Goal: Transaction & Acquisition: Purchase product/service

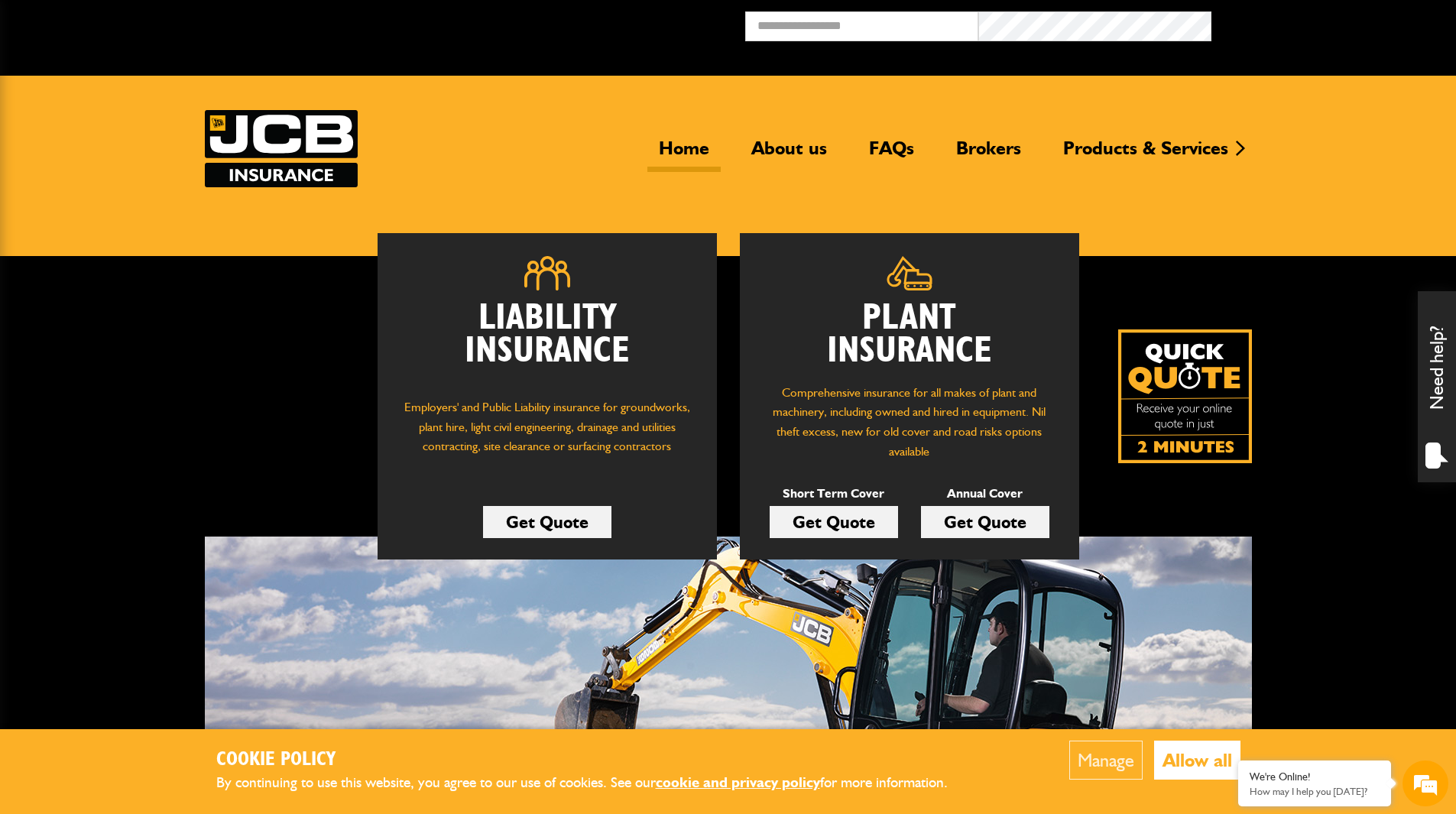
click at [961, 525] on link "Get Quote" at bounding box center [985, 522] width 129 height 32
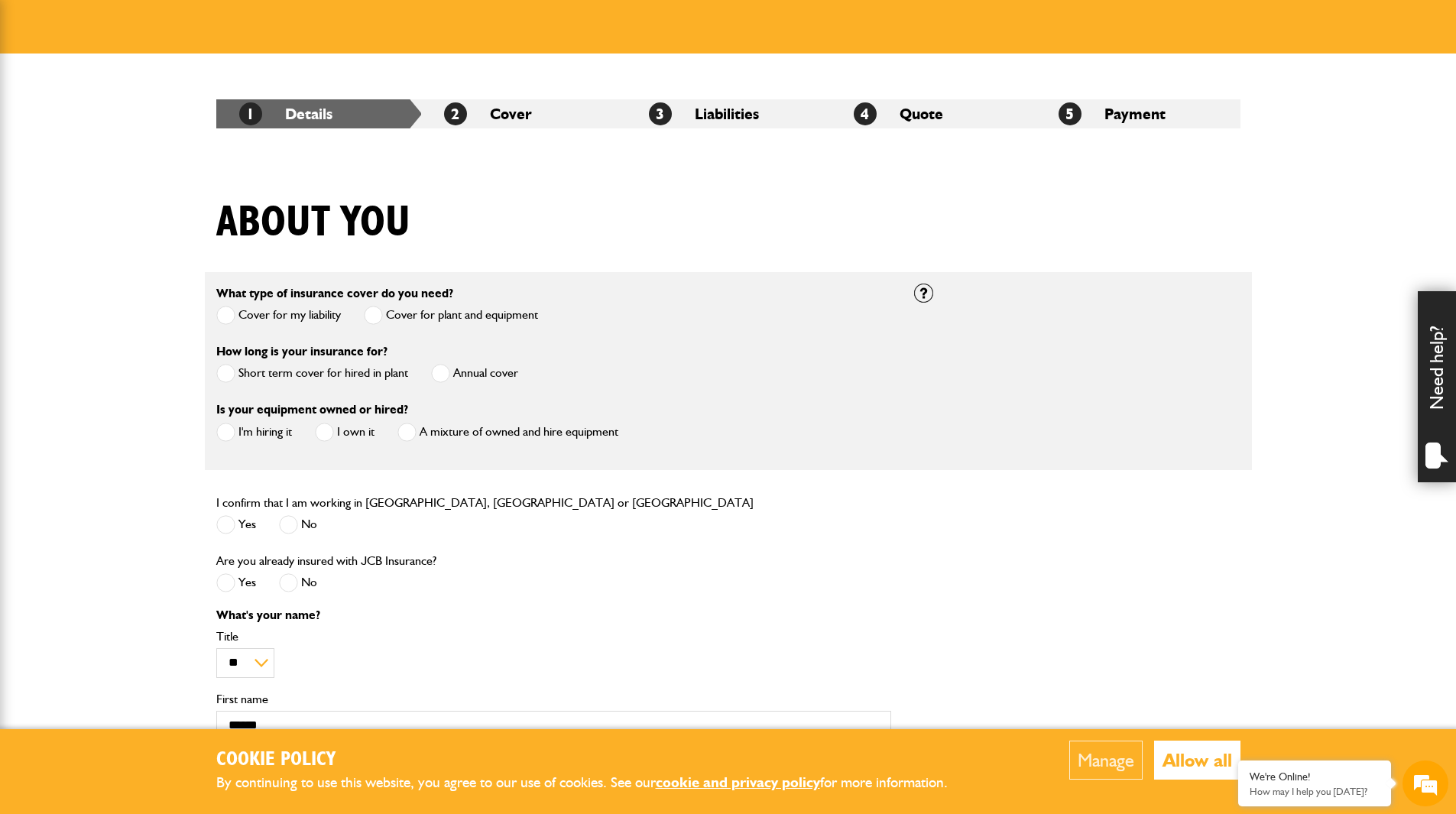
scroll to position [229, 0]
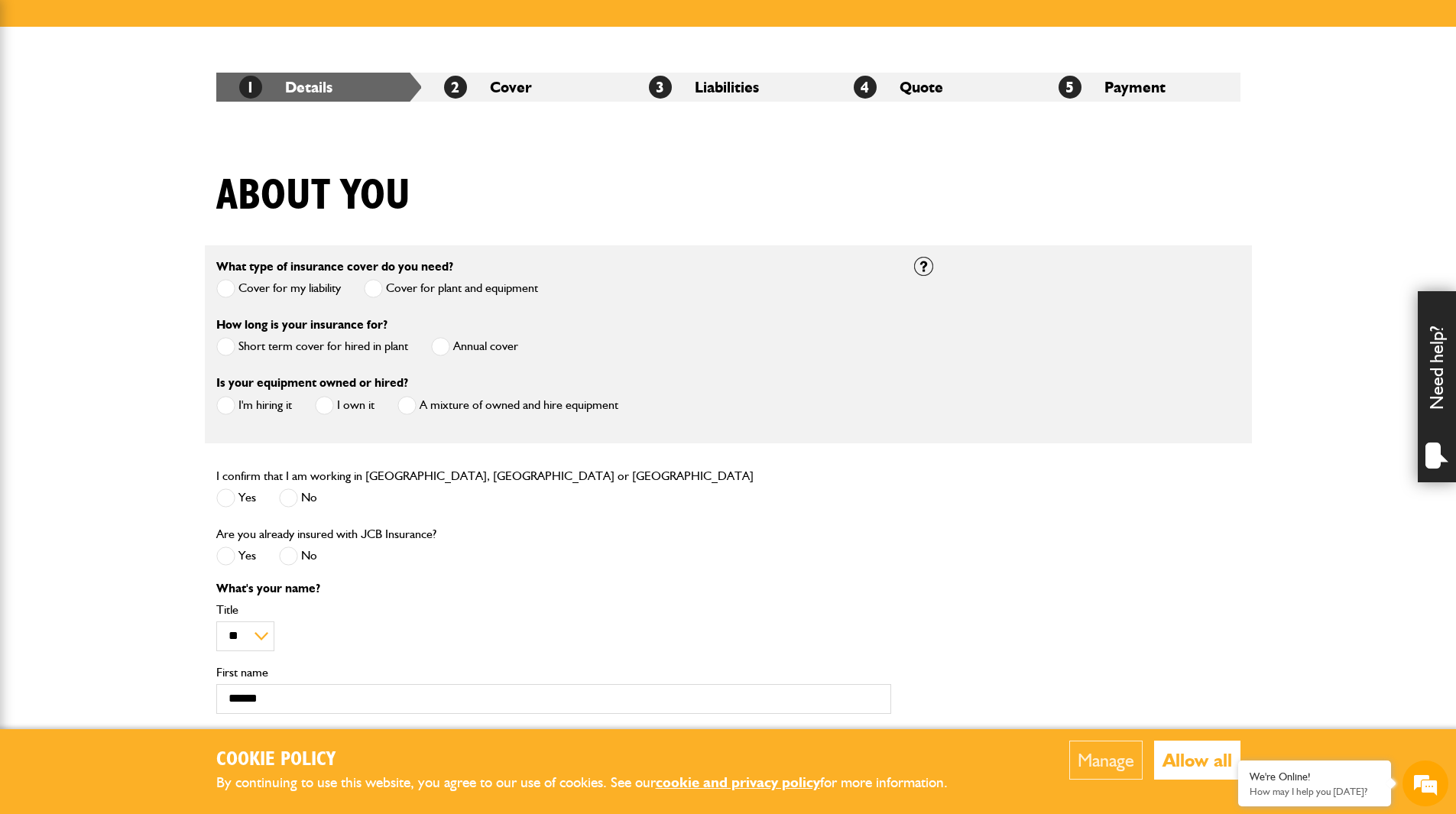
click at [219, 407] on span at bounding box center [226, 405] width 19 height 19
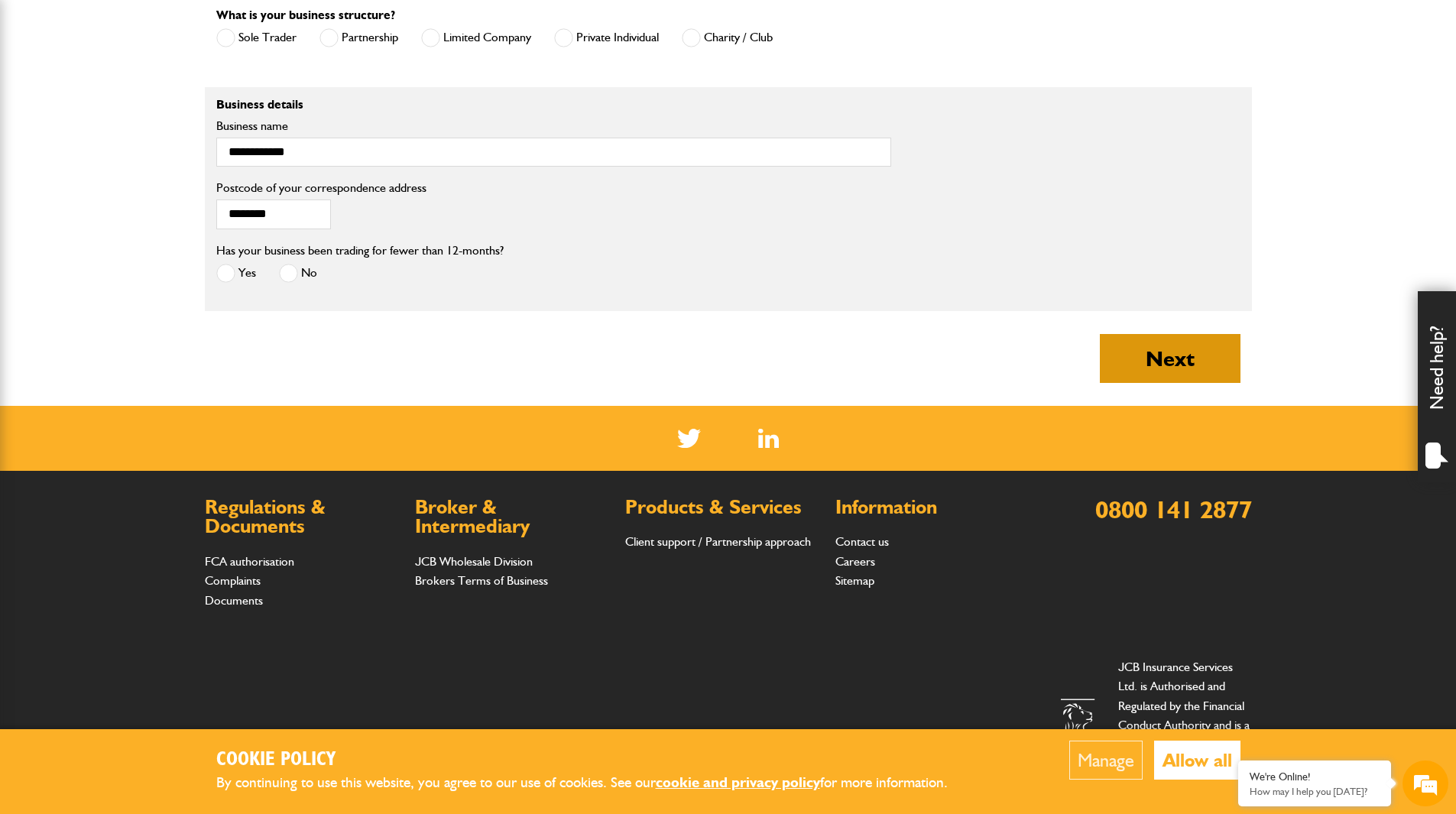
scroll to position [0, 0]
click at [1163, 360] on button "Next" at bounding box center [1170, 359] width 141 height 49
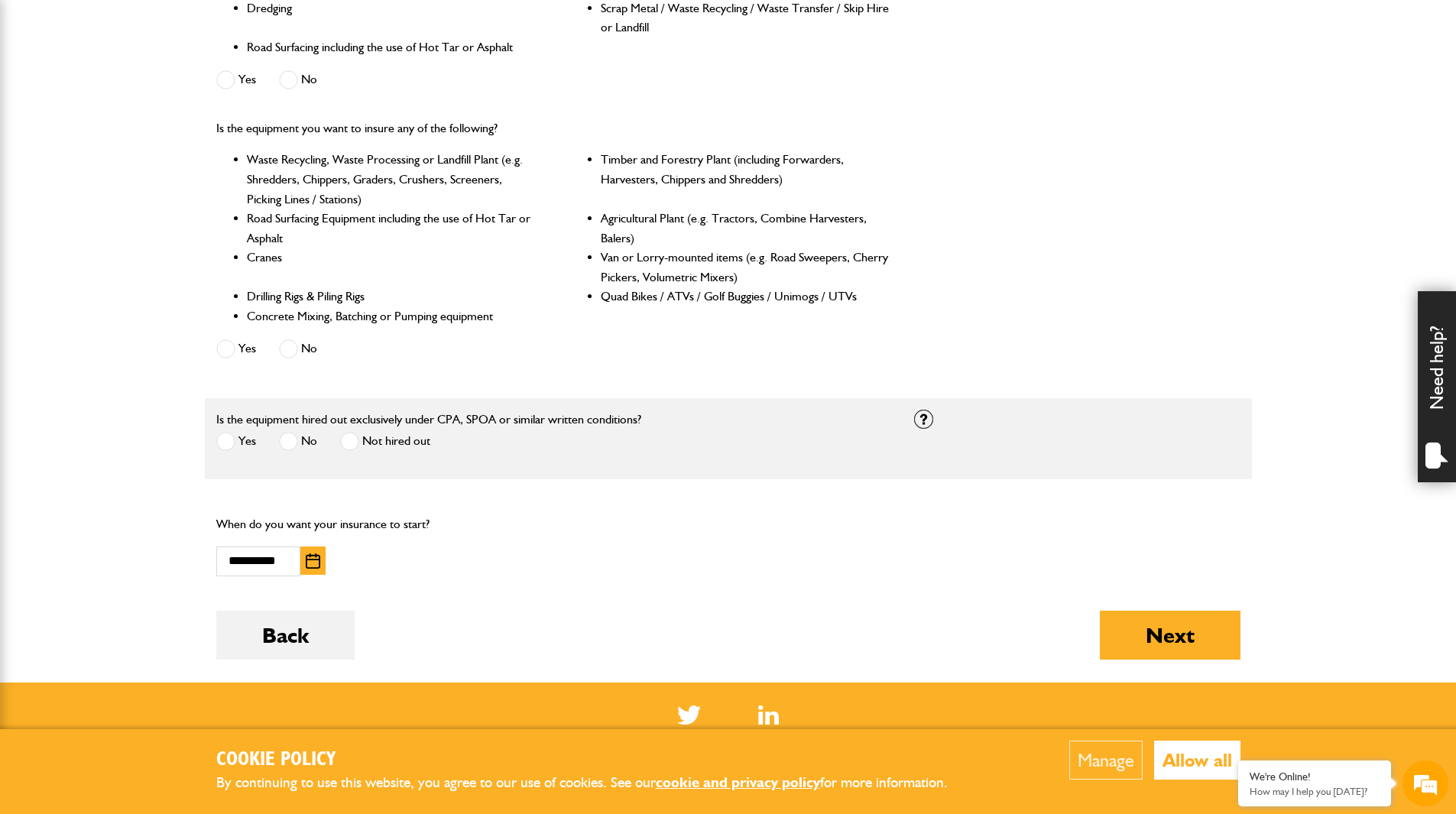
scroll to position [688, 0]
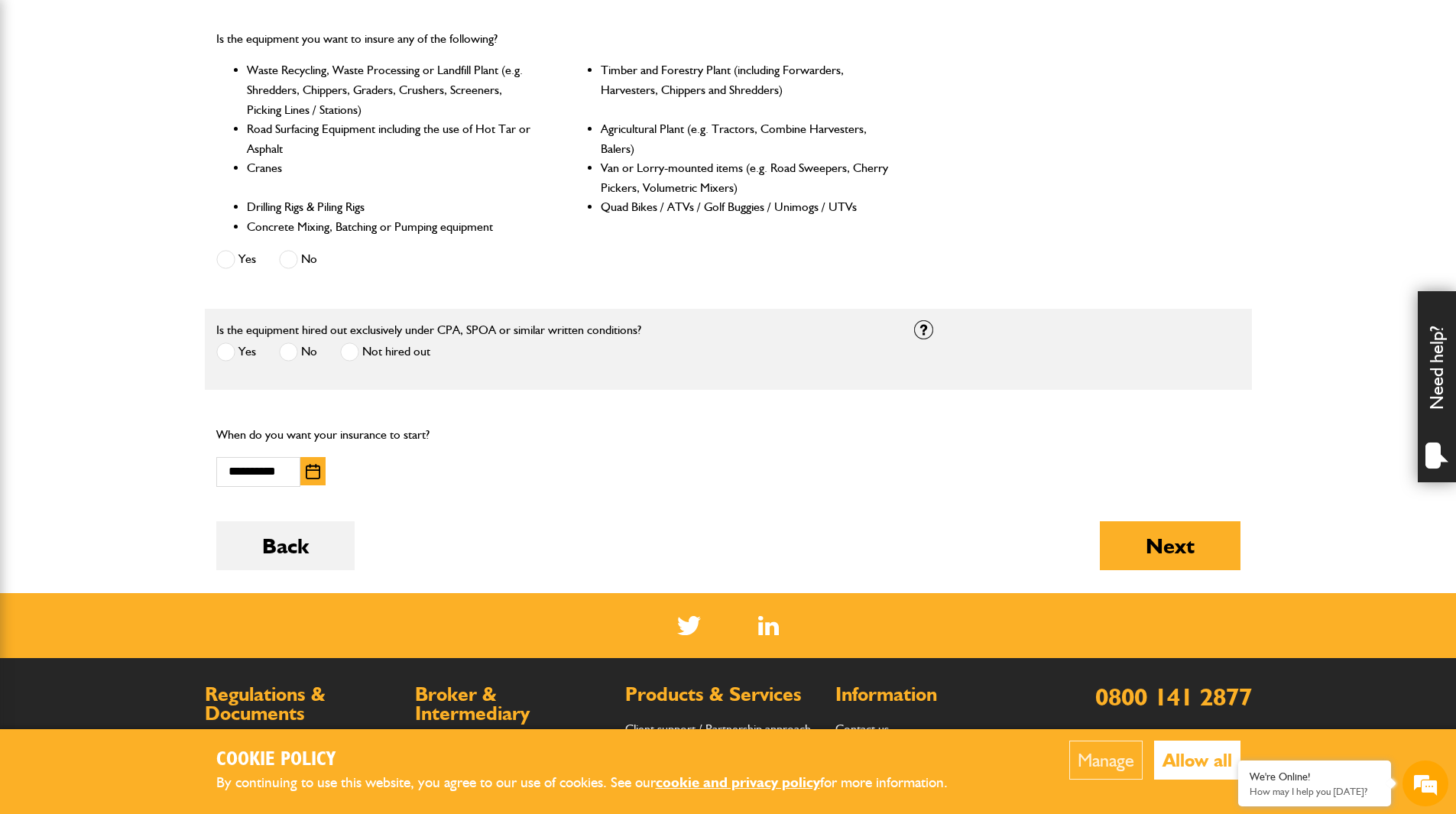
click at [219, 350] on span at bounding box center [226, 352] width 19 height 19
click at [1168, 548] on button "Next" at bounding box center [1170, 546] width 141 height 49
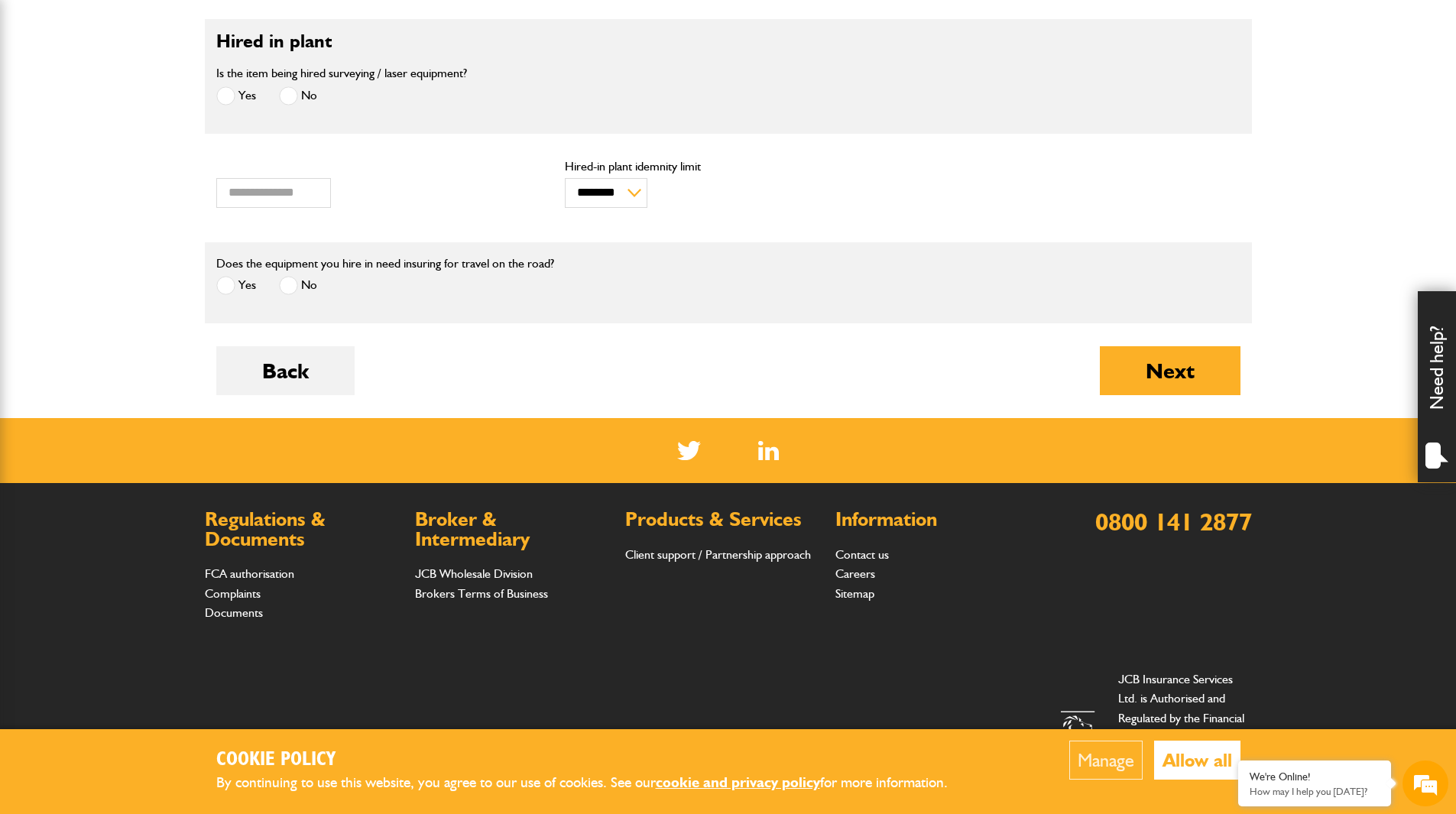
scroll to position [459, 0]
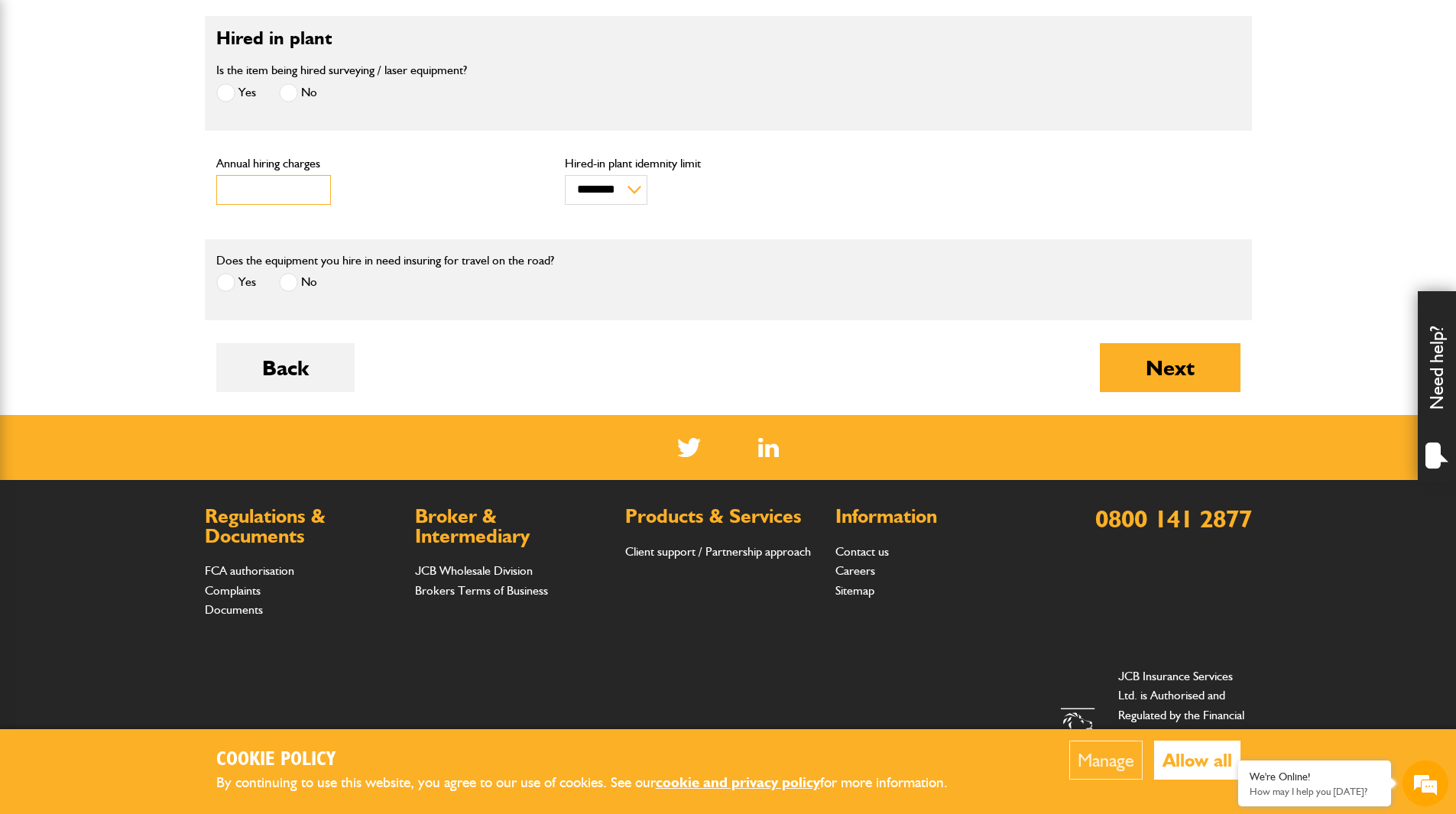
click at [251, 184] on input "***" at bounding box center [273, 189] width 115 height 30
type input "*"
drag, startPoint x: 516, startPoint y: 353, endPoint x: 562, endPoint y: 299, distance: 70.9
click at [517, 353] on div "Back Next" at bounding box center [728, 379] width 1024 height 72
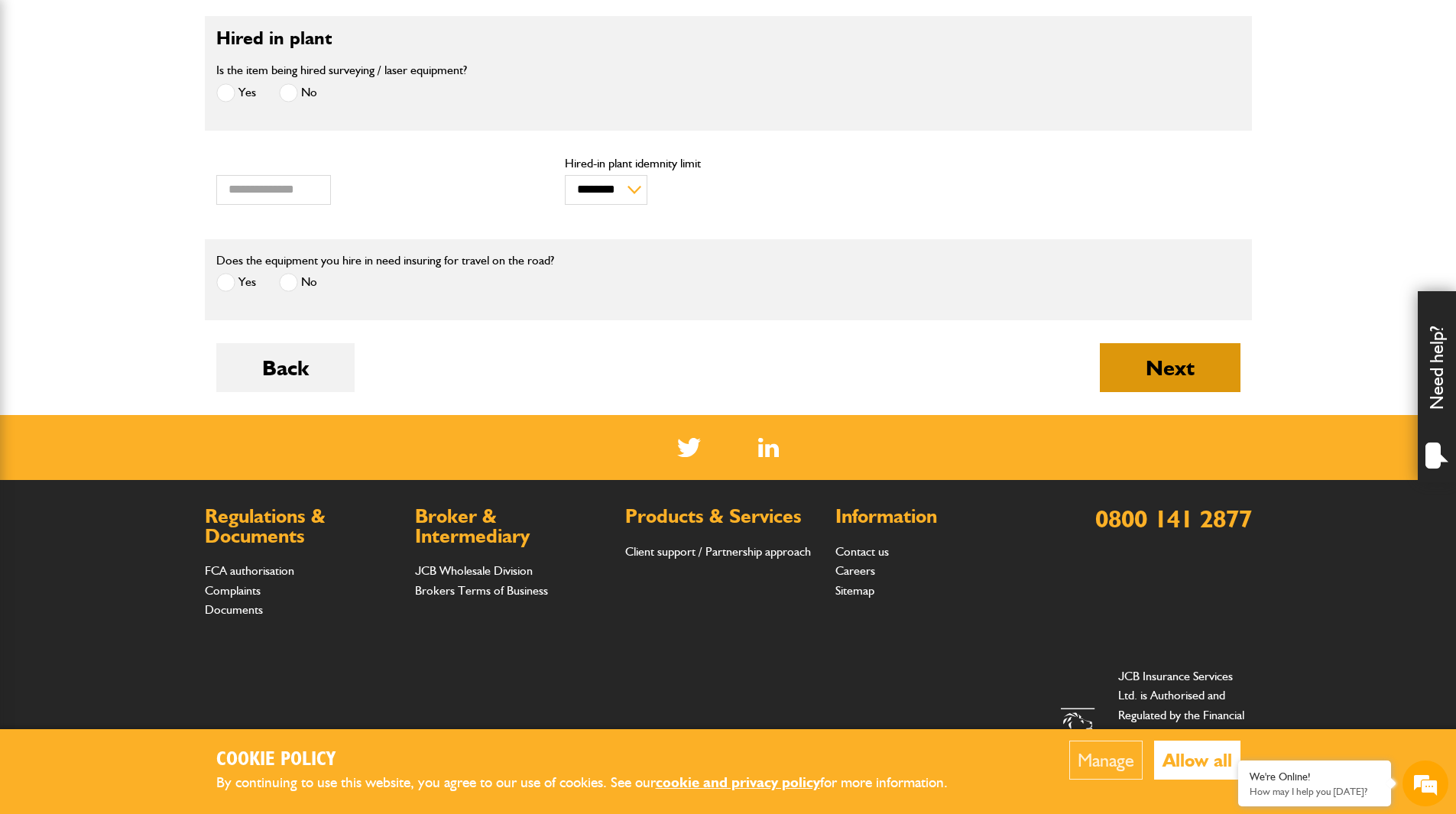
click at [1150, 362] on button "Next" at bounding box center [1170, 368] width 141 height 49
type input "*"
type input "***"
click at [1150, 365] on button "Next" at bounding box center [1170, 368] width 141 height 49
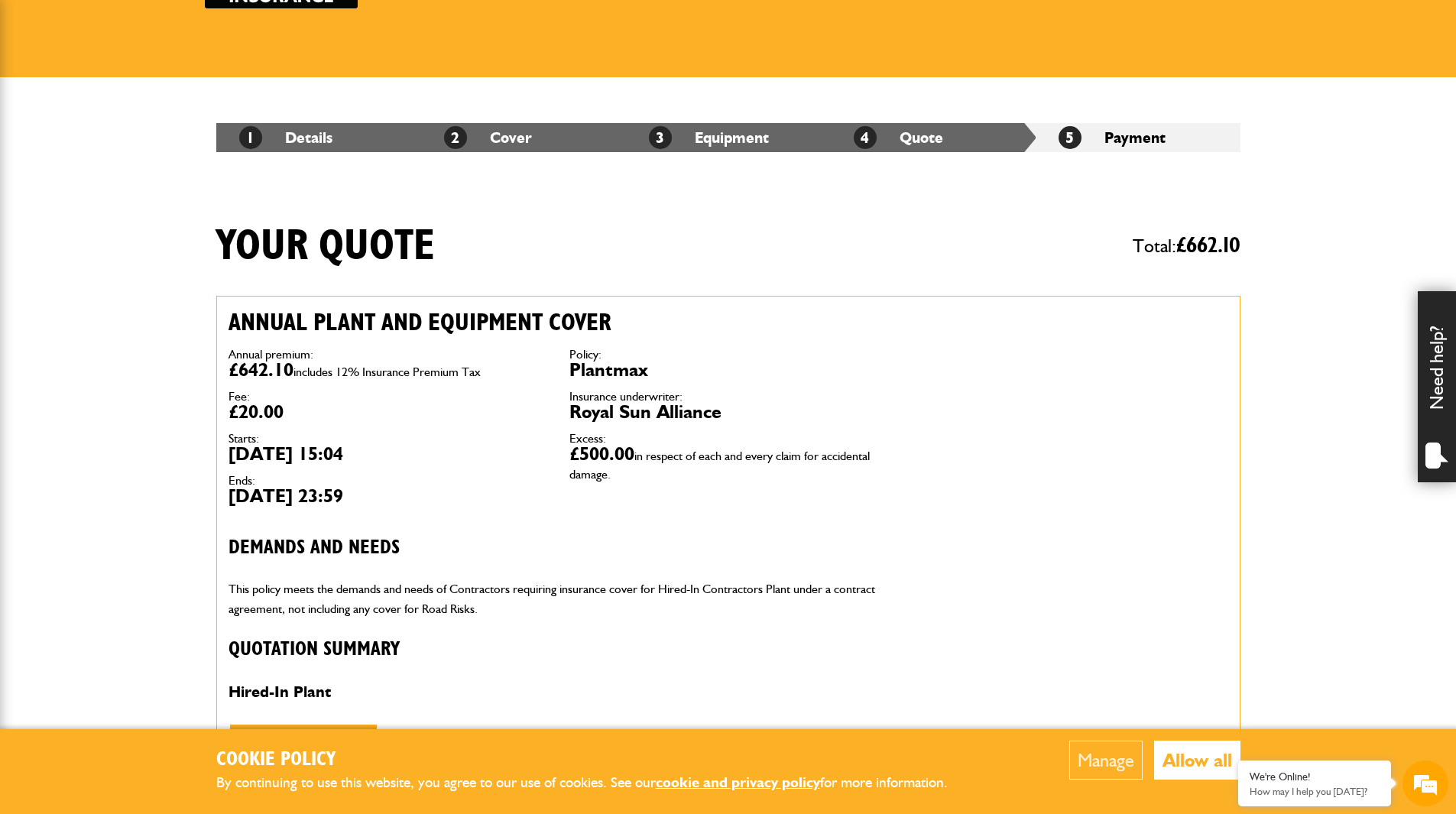
scroll to position [153, 0]
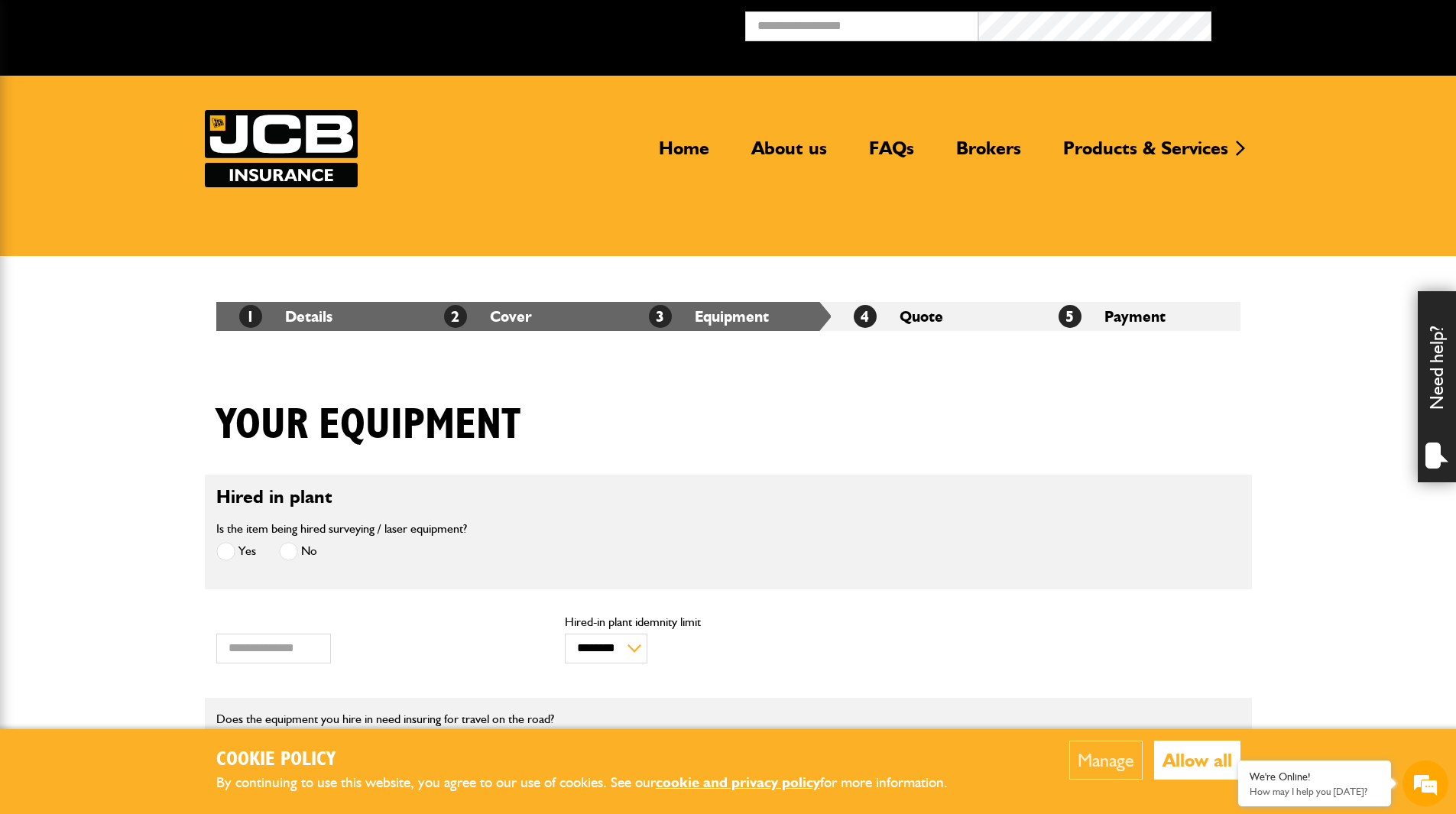
scroll to position [459, 0]
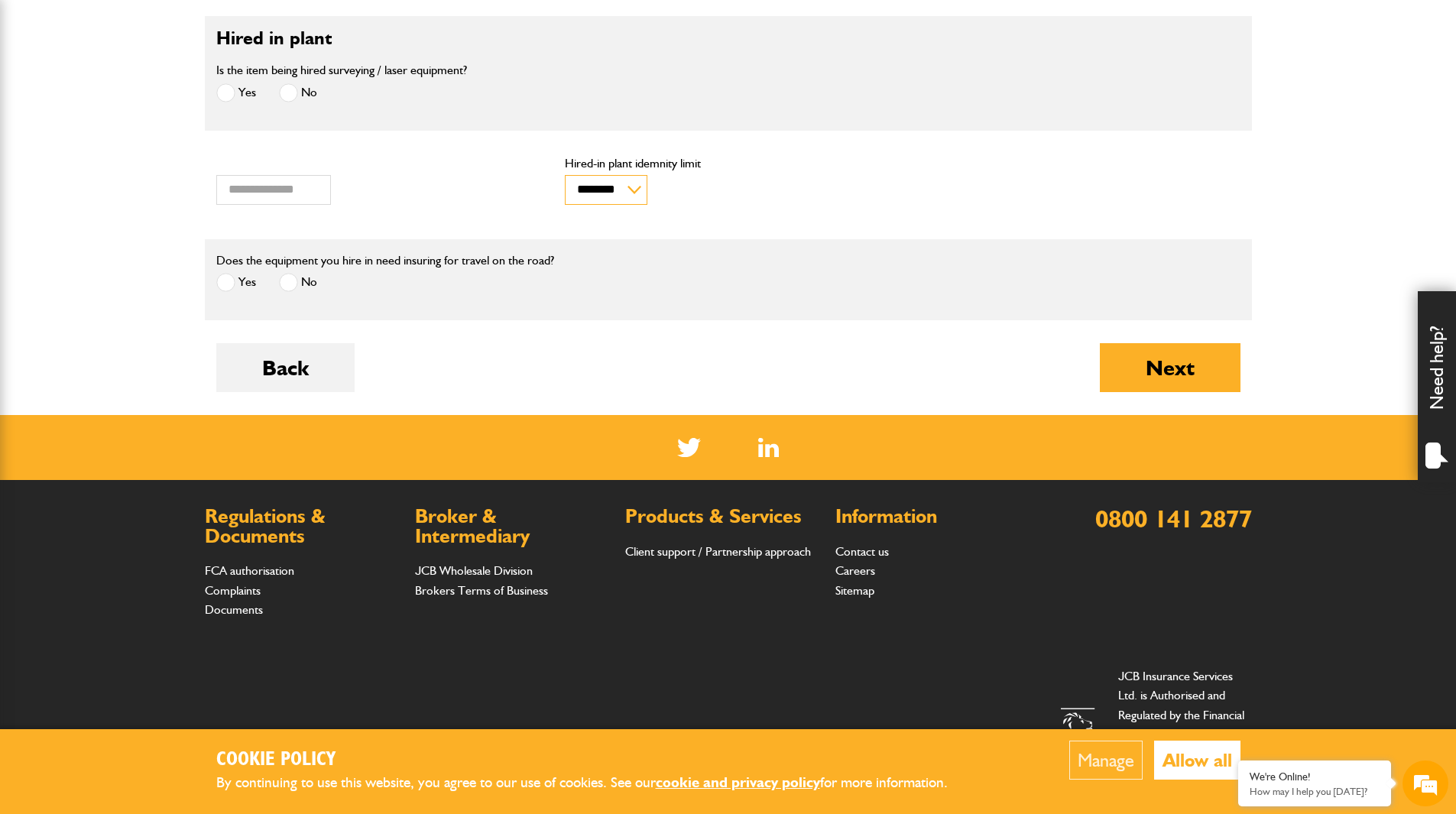
click at [621, 195] on select "******** ********" at bounding box center [606, 189] width 82 height 30
click at [711, 239] on form "Hired in plant Is the item being hired surveying / laser equipment? Yes No * Va…" at bounding box center [728, 216] width 1024 height 399
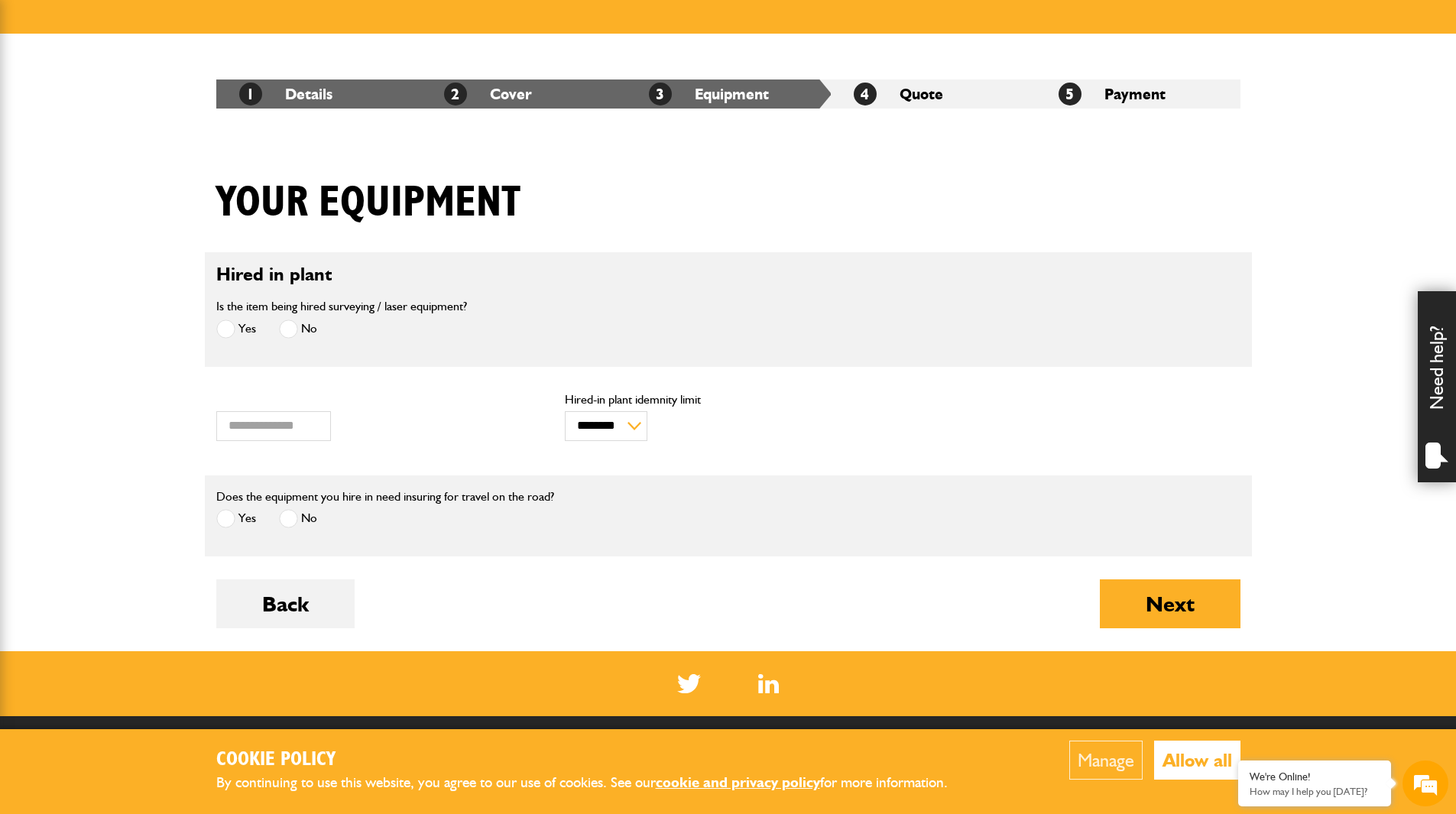
scroll to position [229, 0]
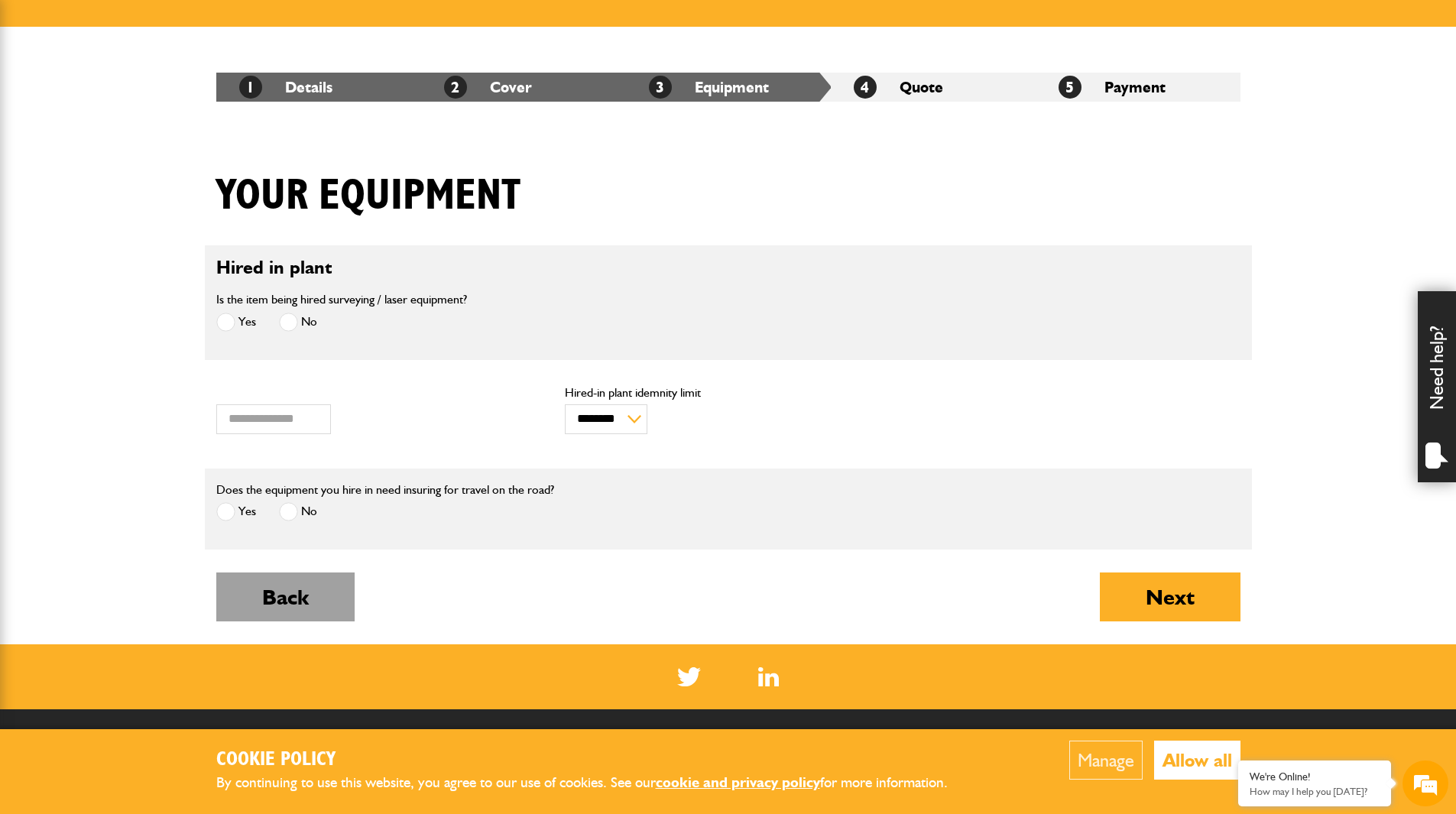
click at [264, 613] on button "Back" at bounding box center [286, 597] width 139 height 49
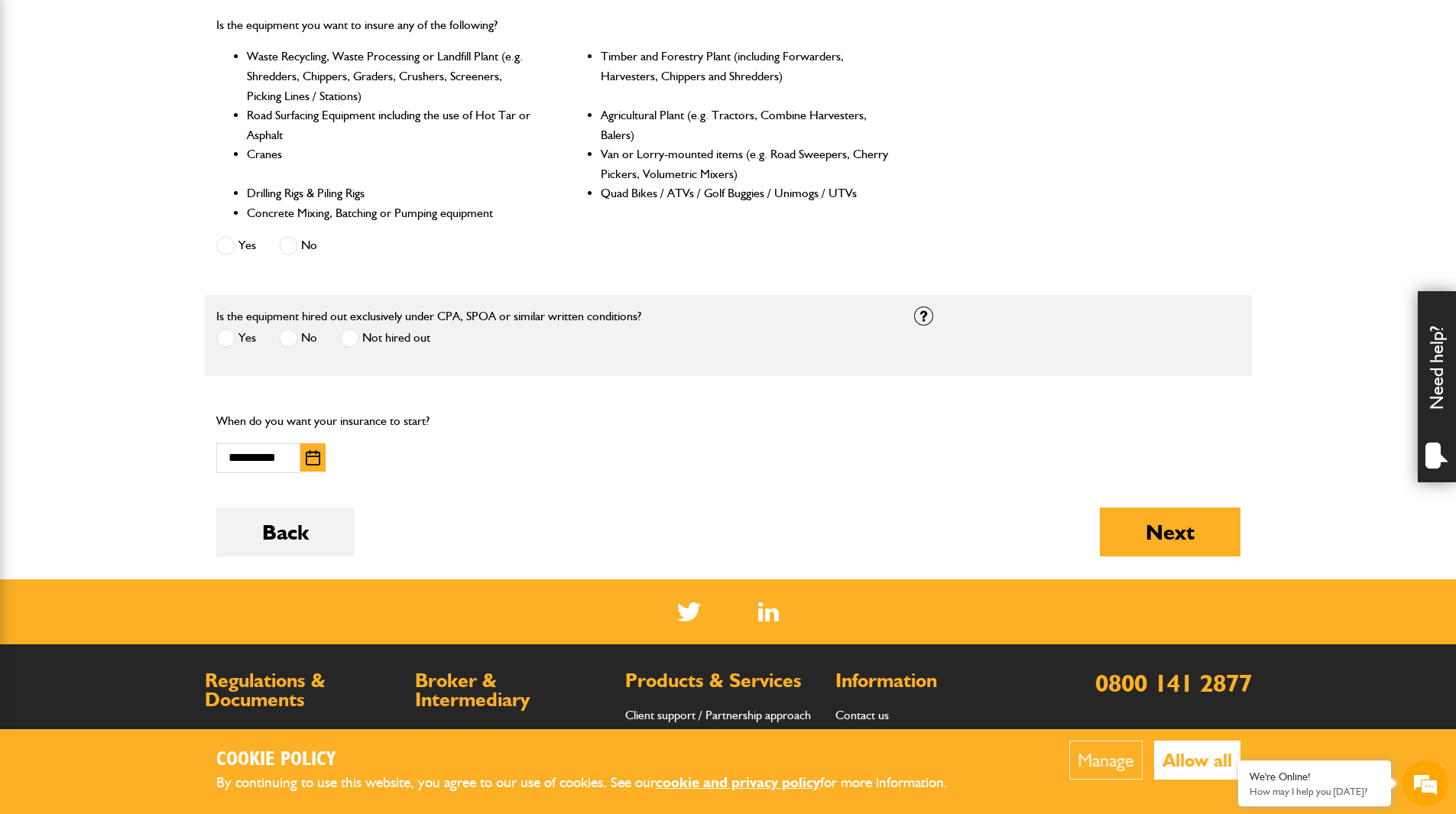
scroll to position [688, 0]
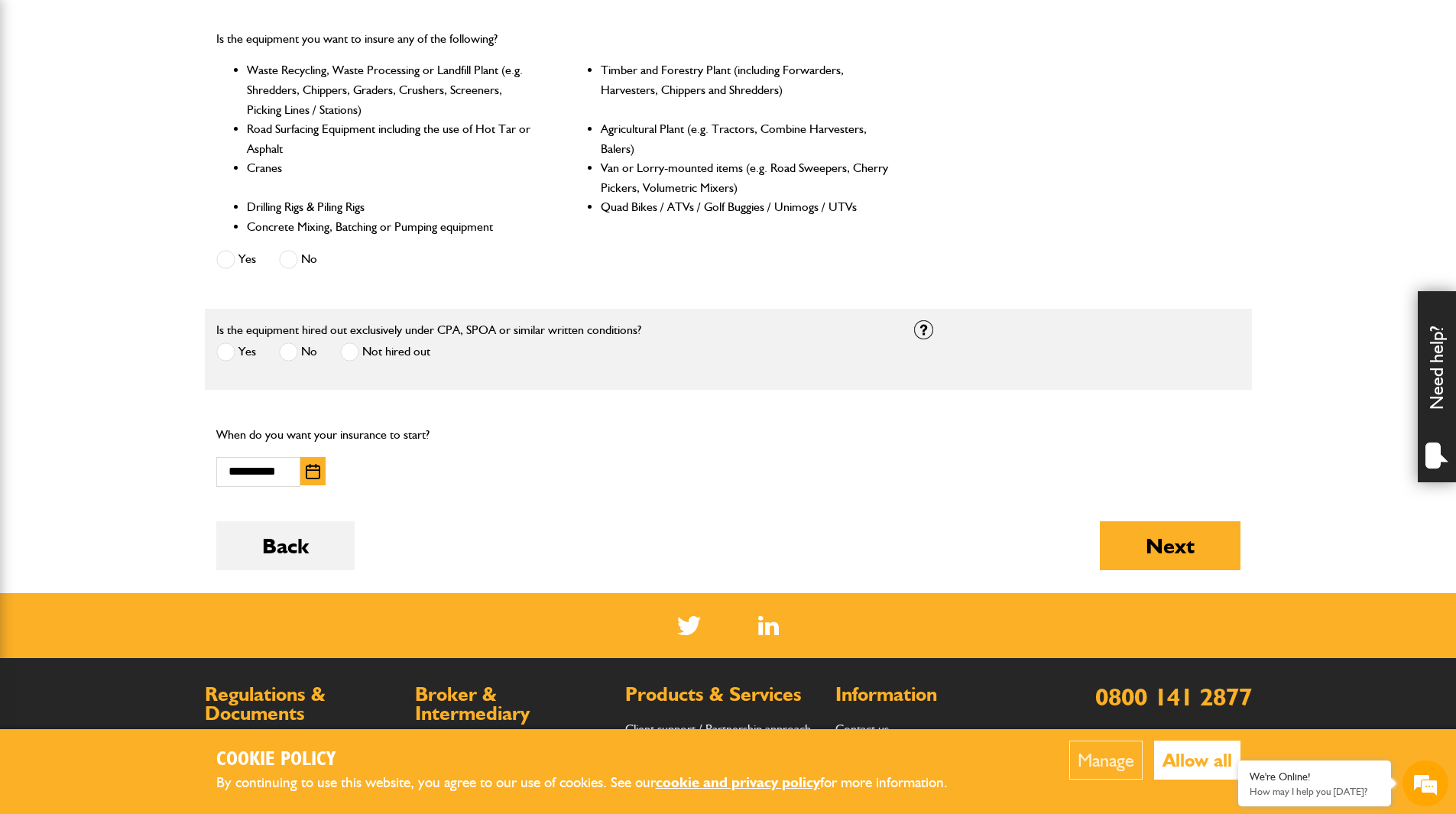
click at [307, 353] on label "No" at bounding box center [298, 352] width 38 height 19
click at [1128, 549] on button "Next" at bounding box center [1170, 546] width 141 height 49
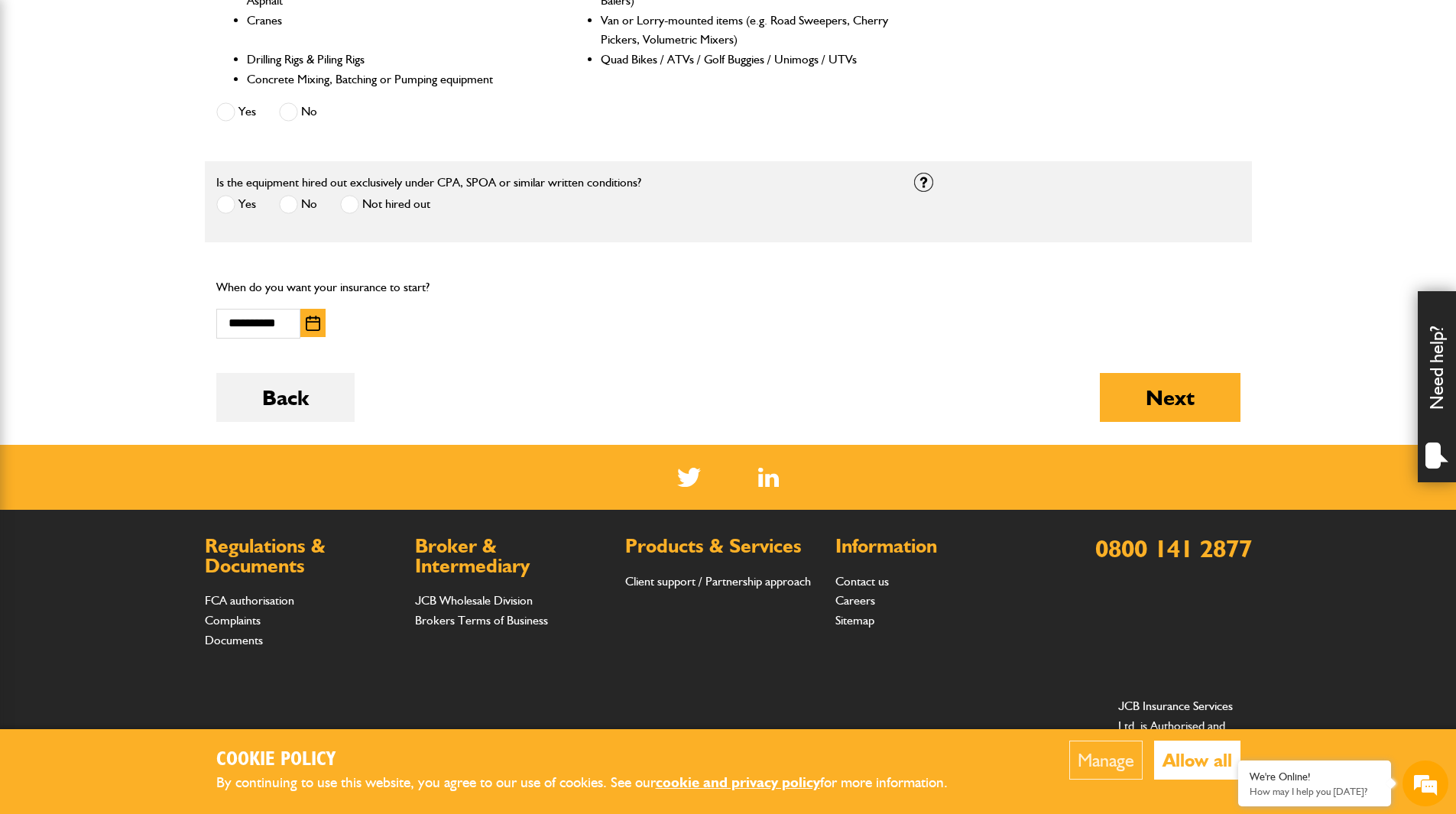
scroll to position [917, 0]
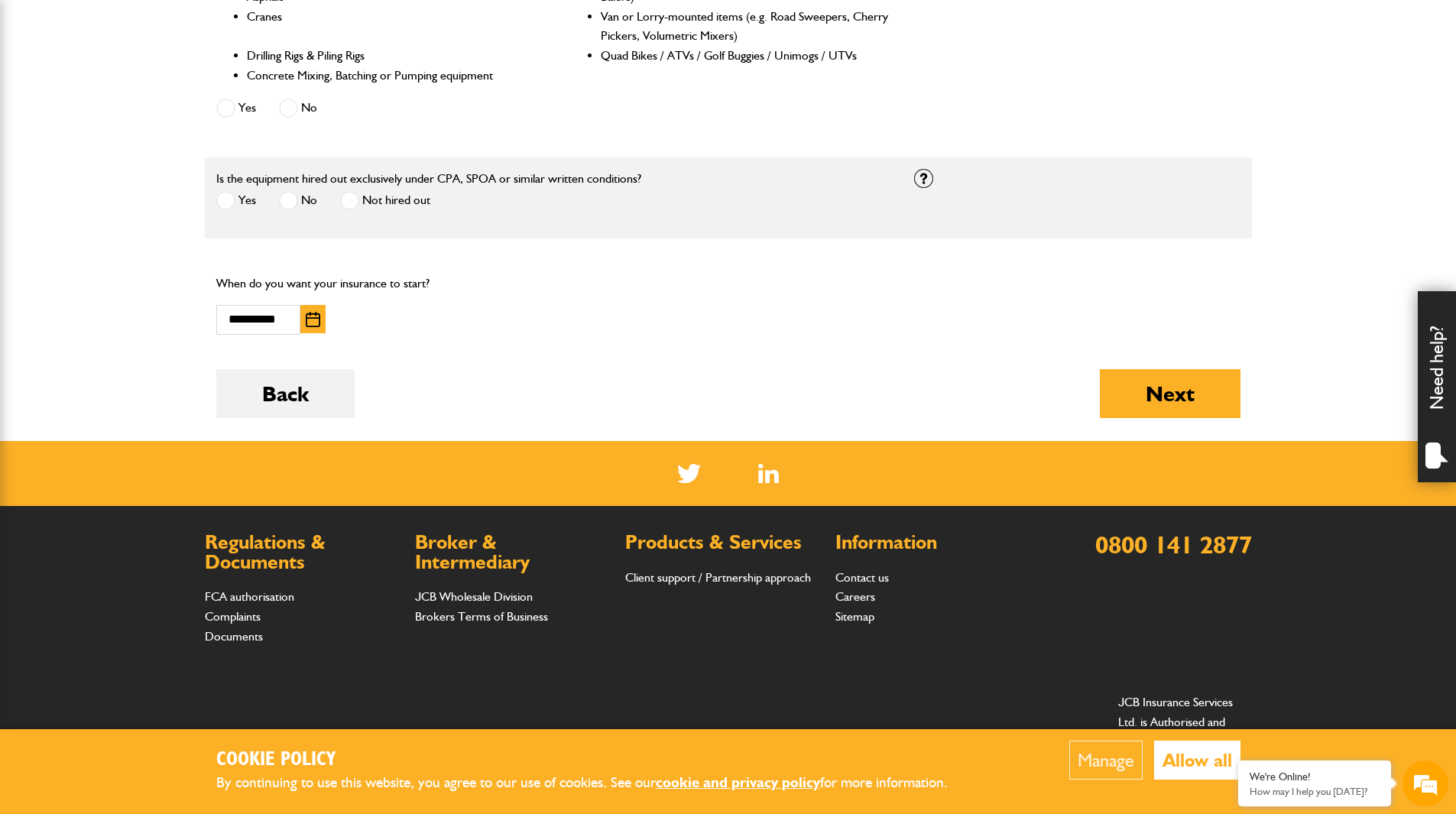
click at [231, 201] on span at bounding box center [226, 200] width 19 height 19
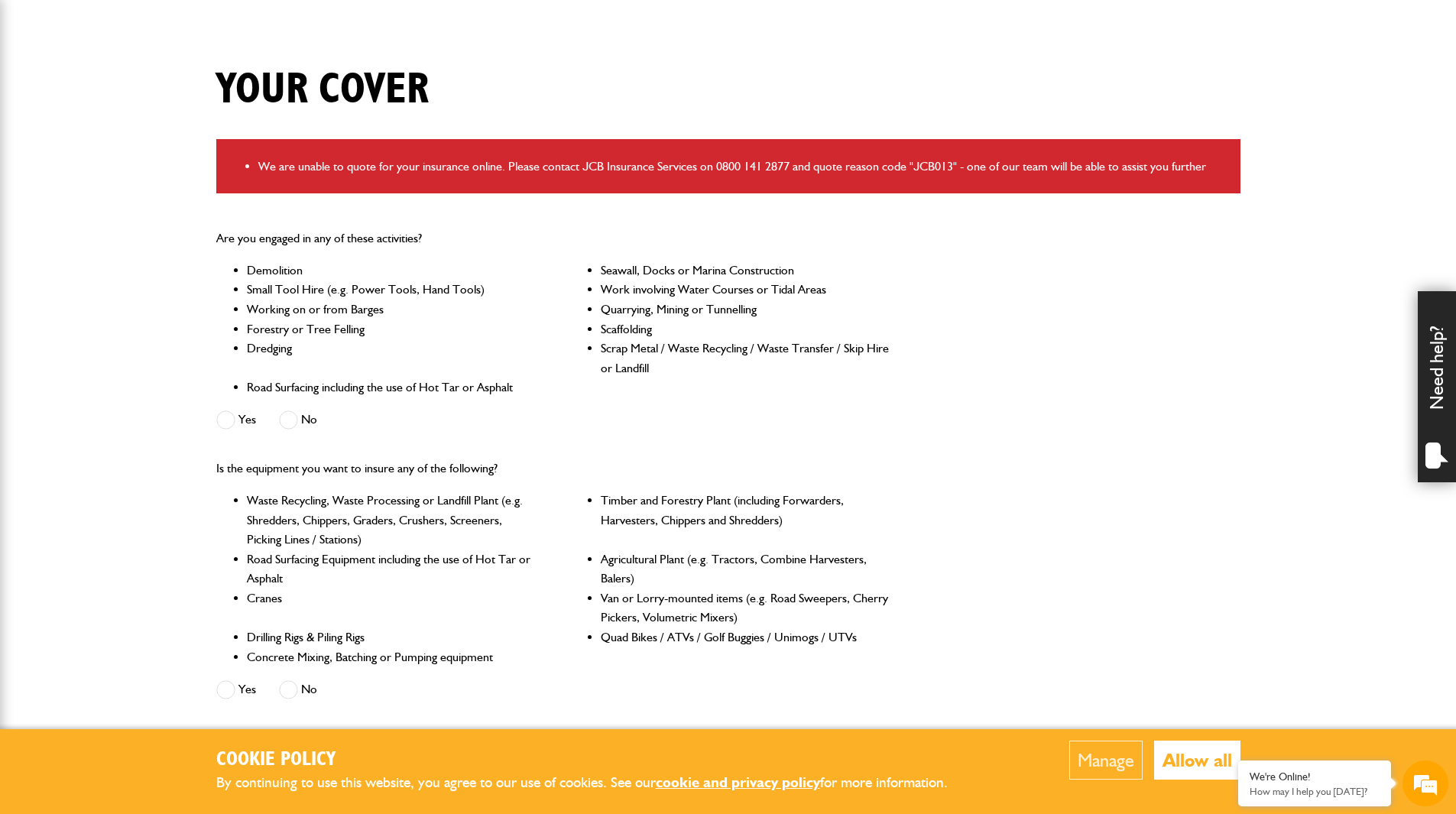
scroll to position [688, 0]
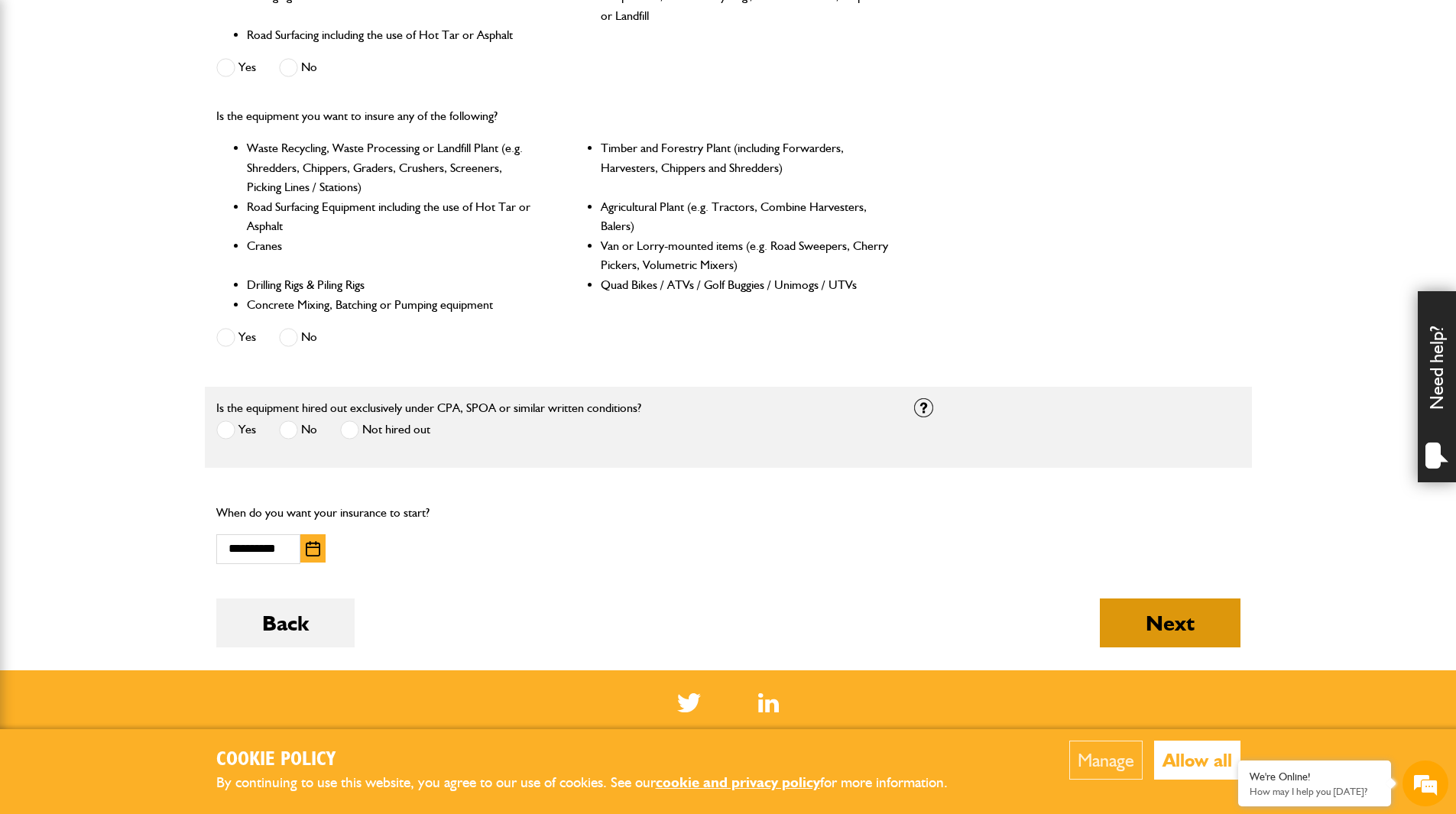
click at [1173, 630] on button "Next" at bounding box center [1170, 623] width 141 height 49
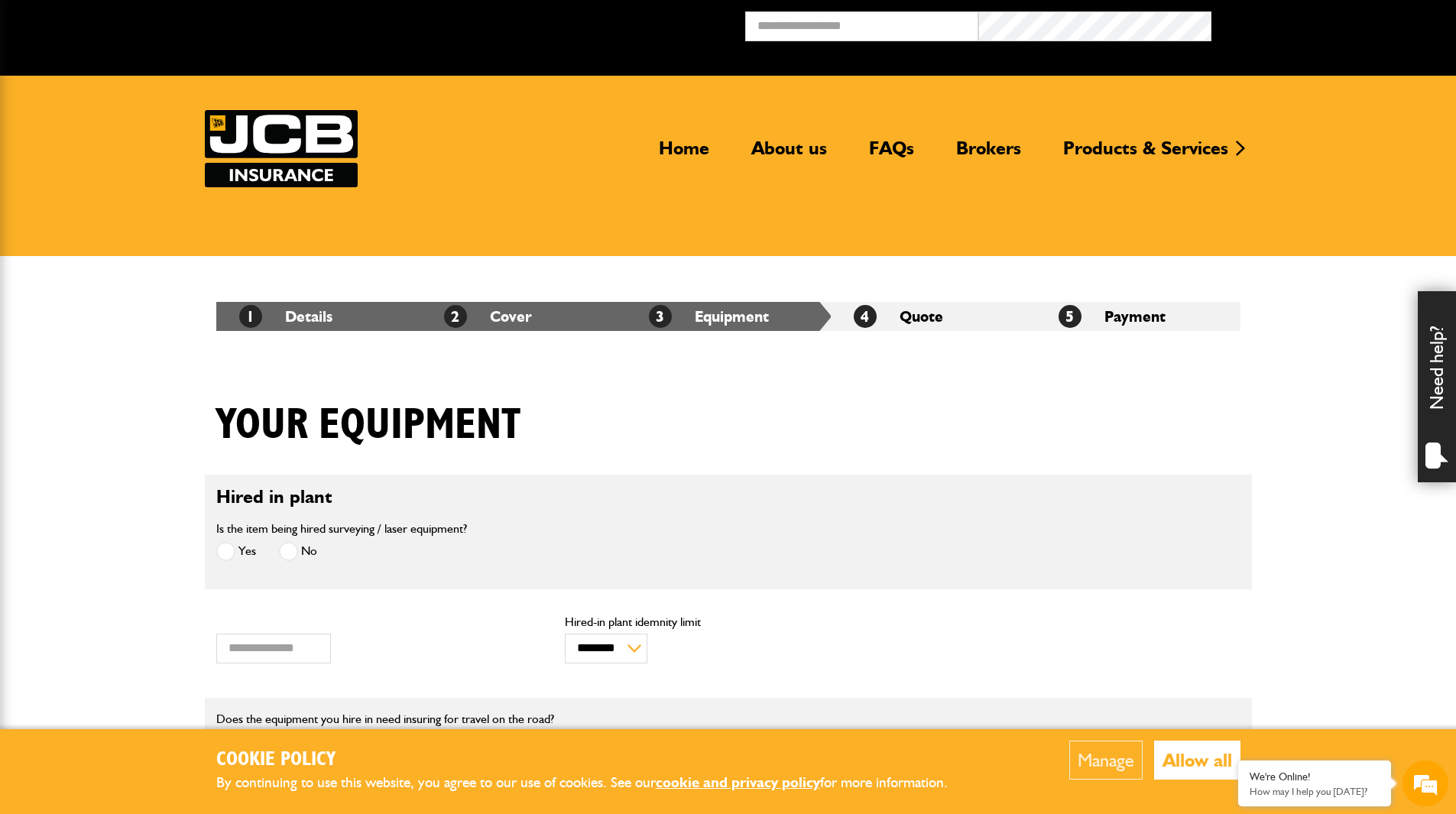
click at [943, 670] on div "*** Annual hiring charges ******** ******** Hired-in plant idemnity limit" at bounding box center [728, 643] width 1047 height 62
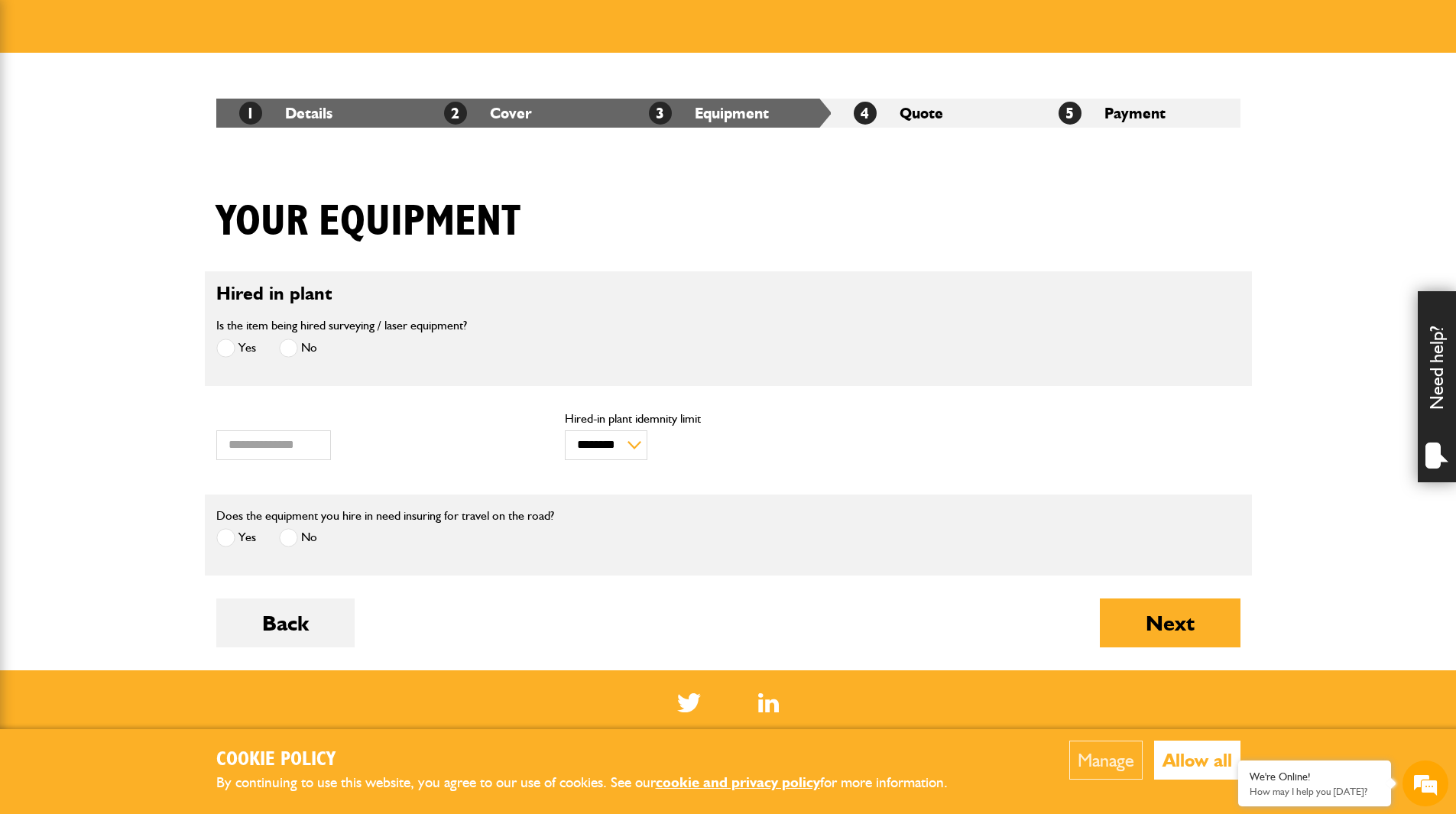
scroll to position [293, 0]
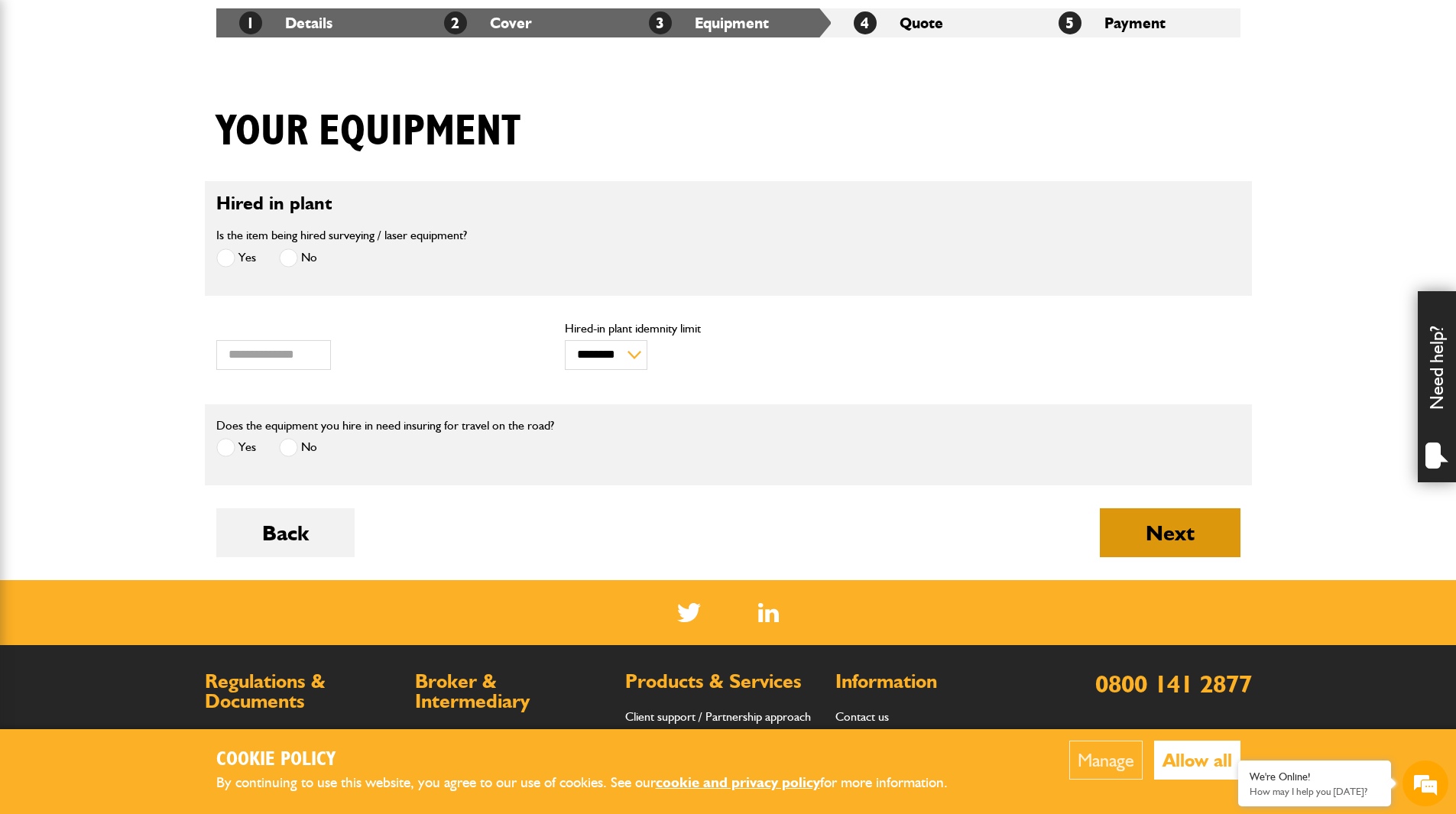
click at [1154, 542] on button "Next" at bounding box center [1170, 533] width 141 height 49
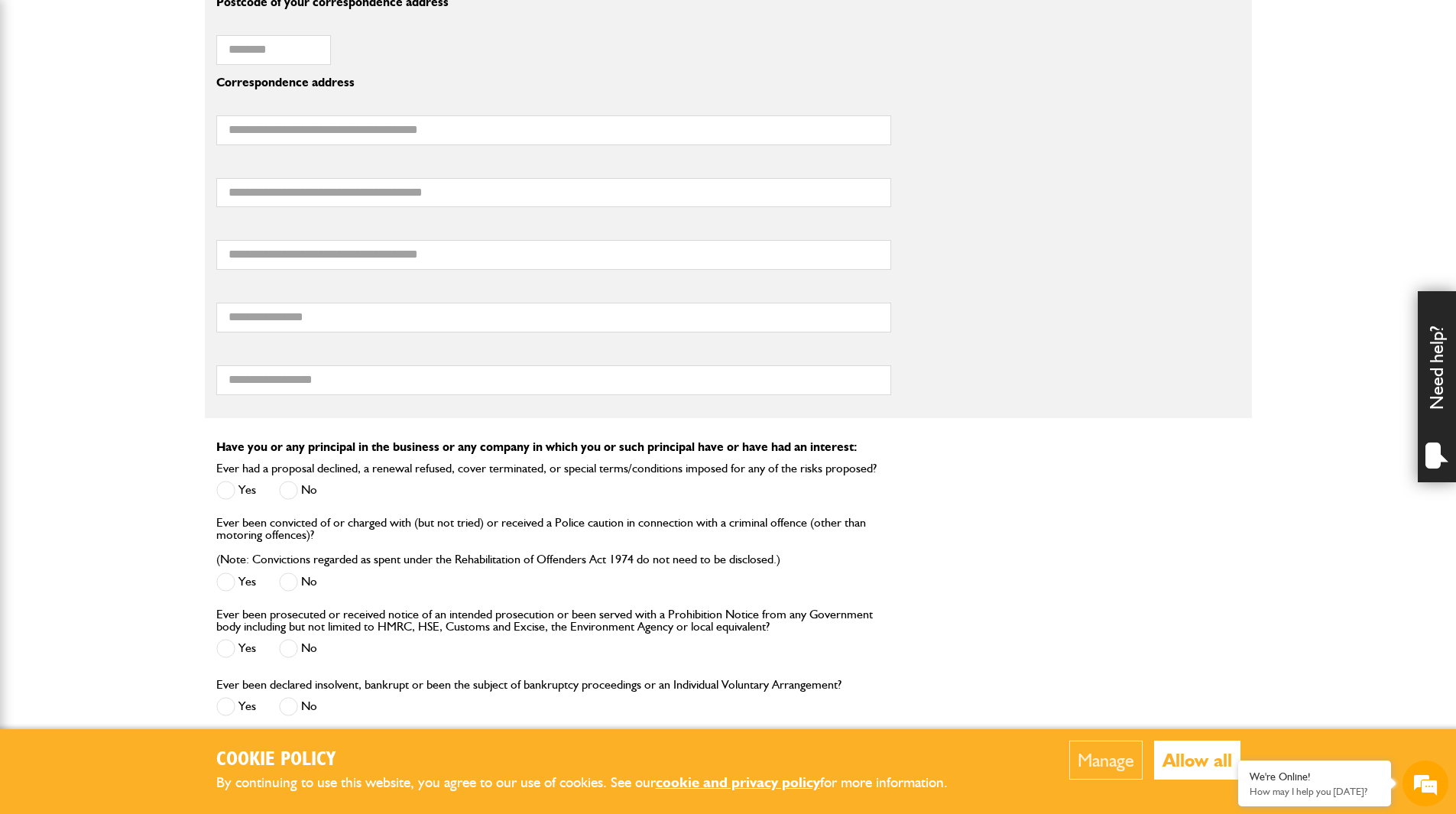
scroll to position [1131, 0]
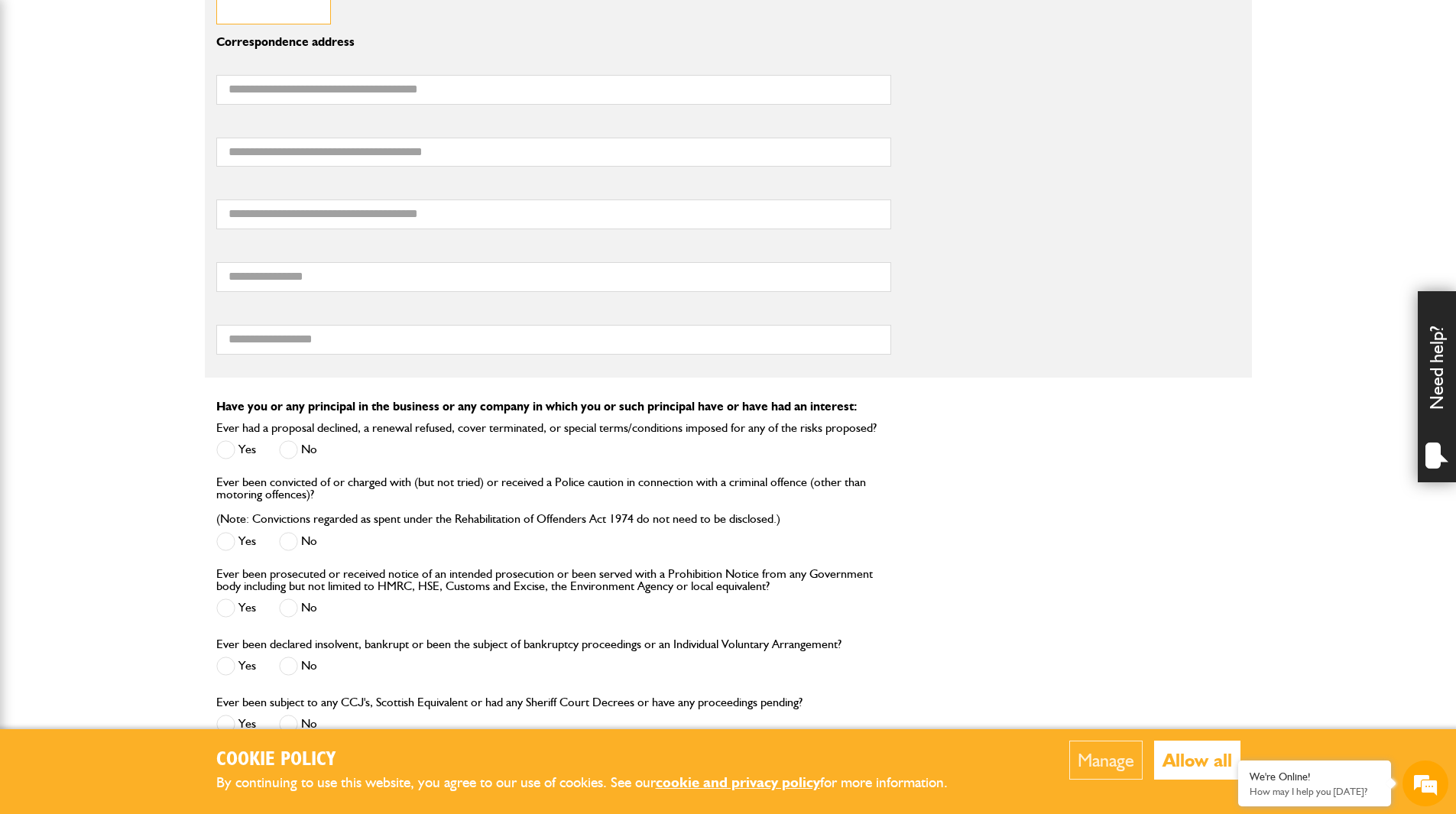
click at [308, 9] on input "Postcode of your correspondence address" at bounding box center [273, 9] width 115 height 30
type input "********"
click at [323, 98] on input "first line of your correspondence address" at bounding box center [554, 89] width 674 height 30
type input "********"
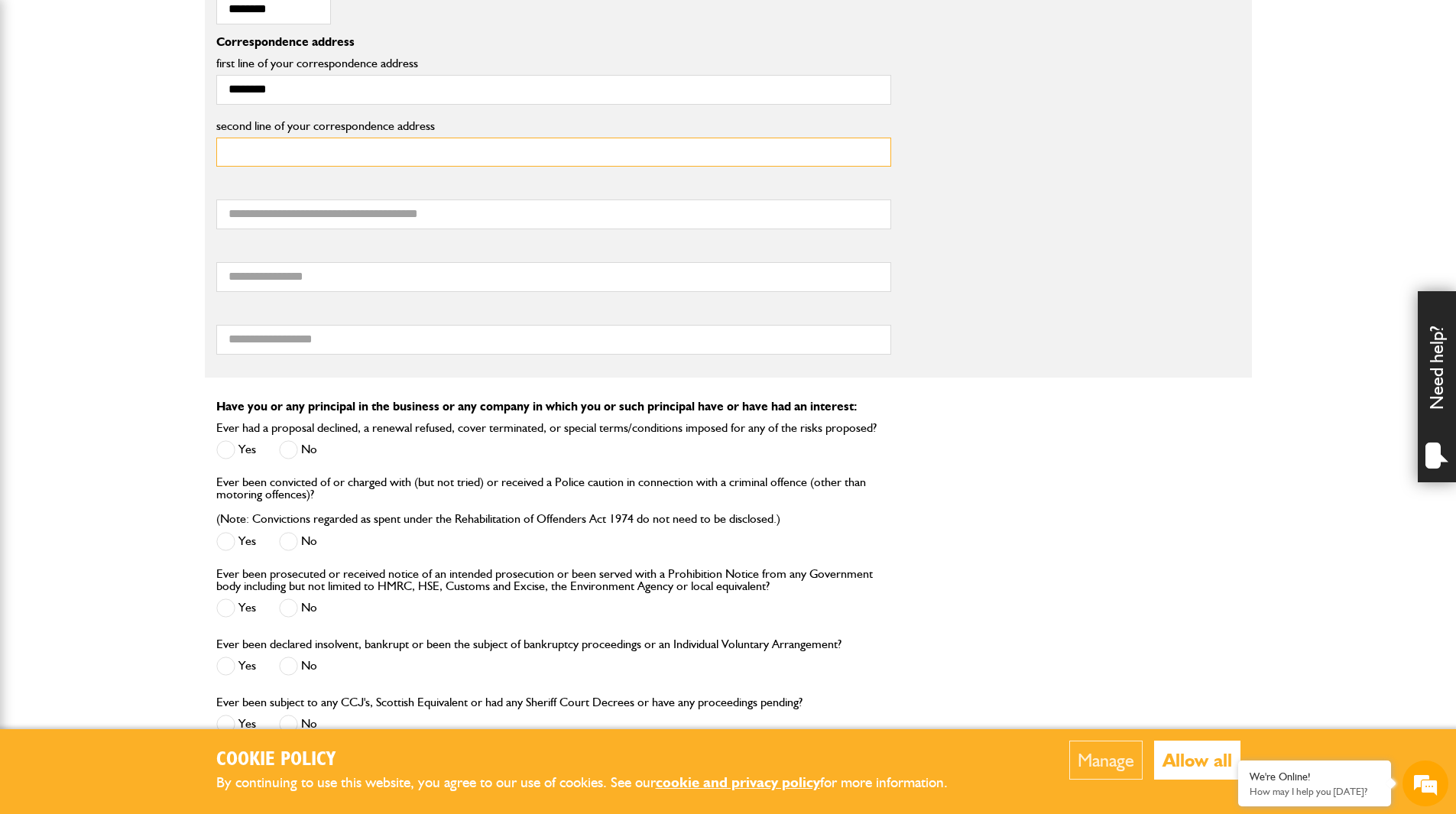
click at [333, 151] on input "second line of your correspondence address" at bounding box center [554, 152] width 674 height 30
type input "*******"
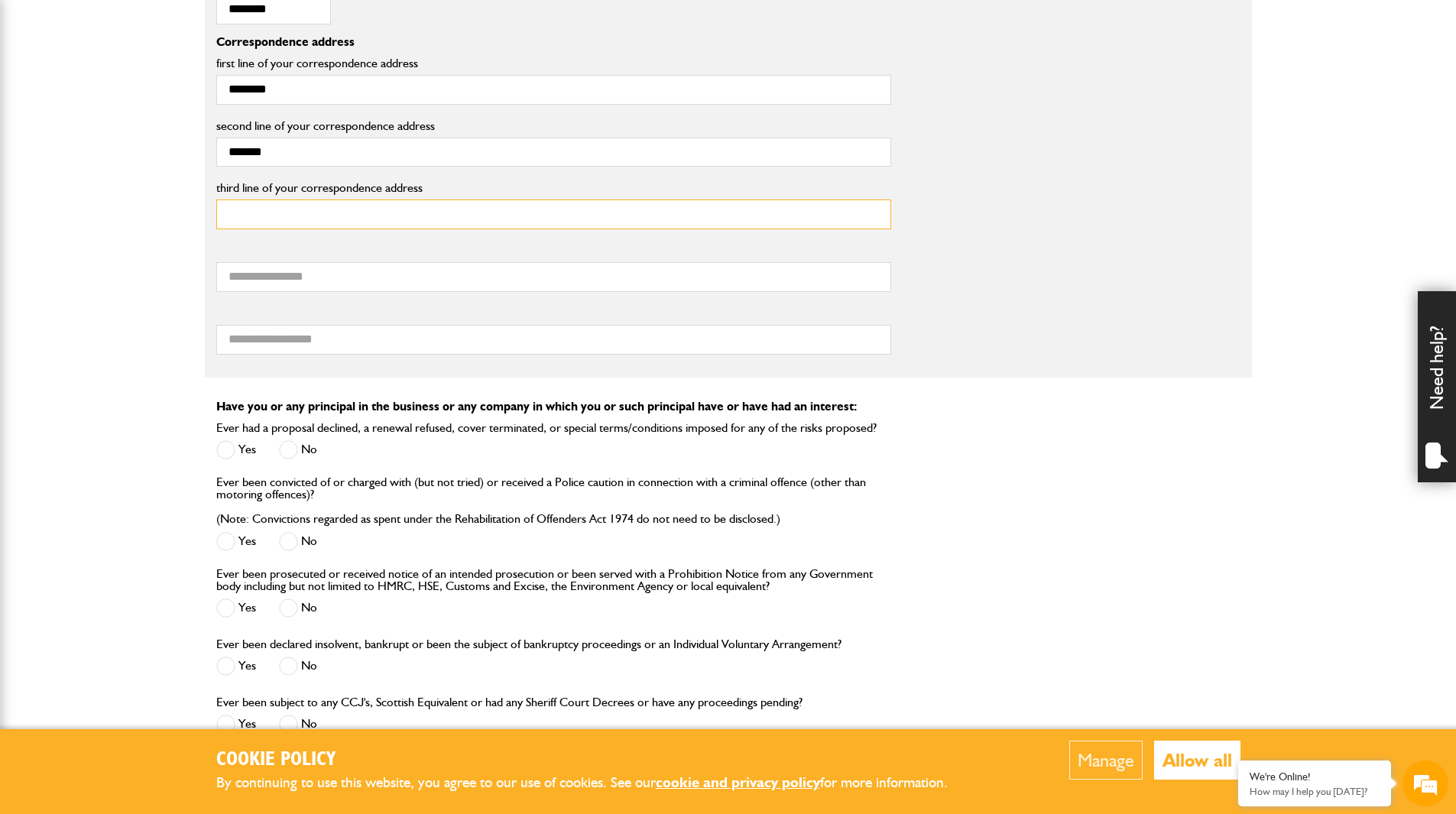
click at [330, 223] on input "third line of your correspondence address" at bounding box center [554, 214] width 674 height 30
type input "**********"
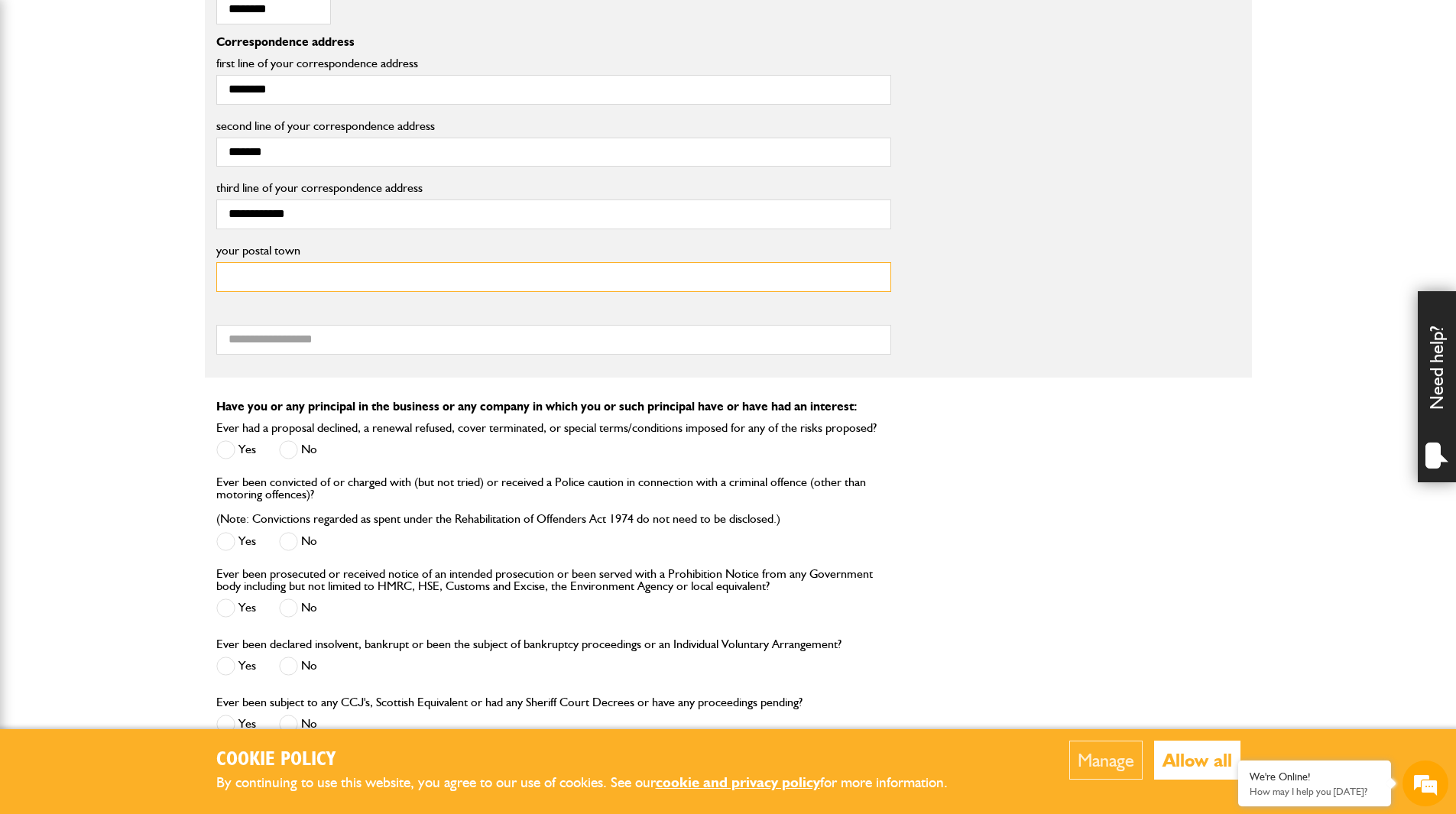
click at [331, 286] on input "your postal town" at bounding box center [554, 276] width 674 height 30
type input "*********"
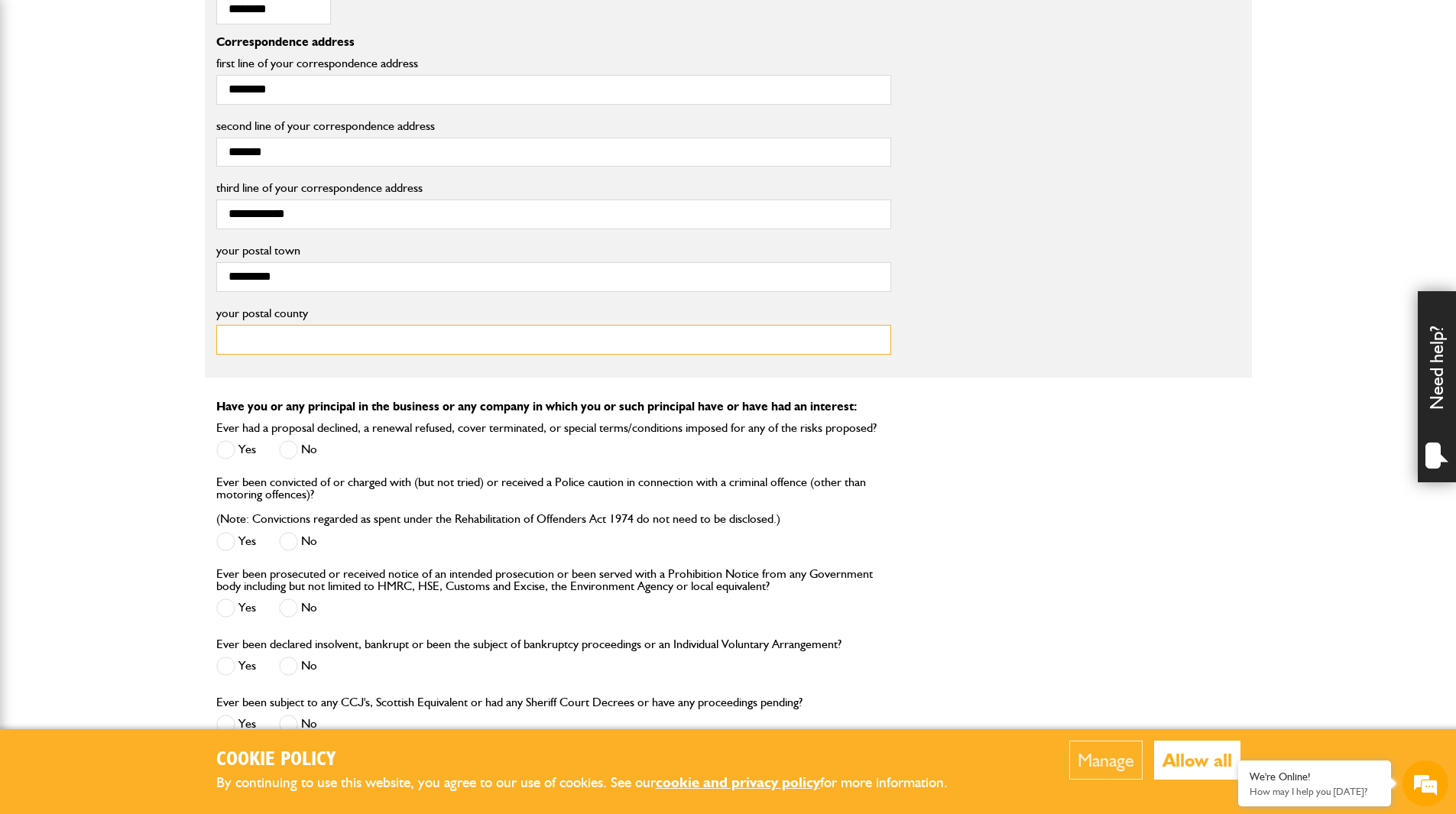
click at [340, 334] on input "your postal county" at bounding box center [554, 340] width 674 height 30
type input "**********"
click at [293, 447] on span at bounding box center [288, 450] width 19 height 19
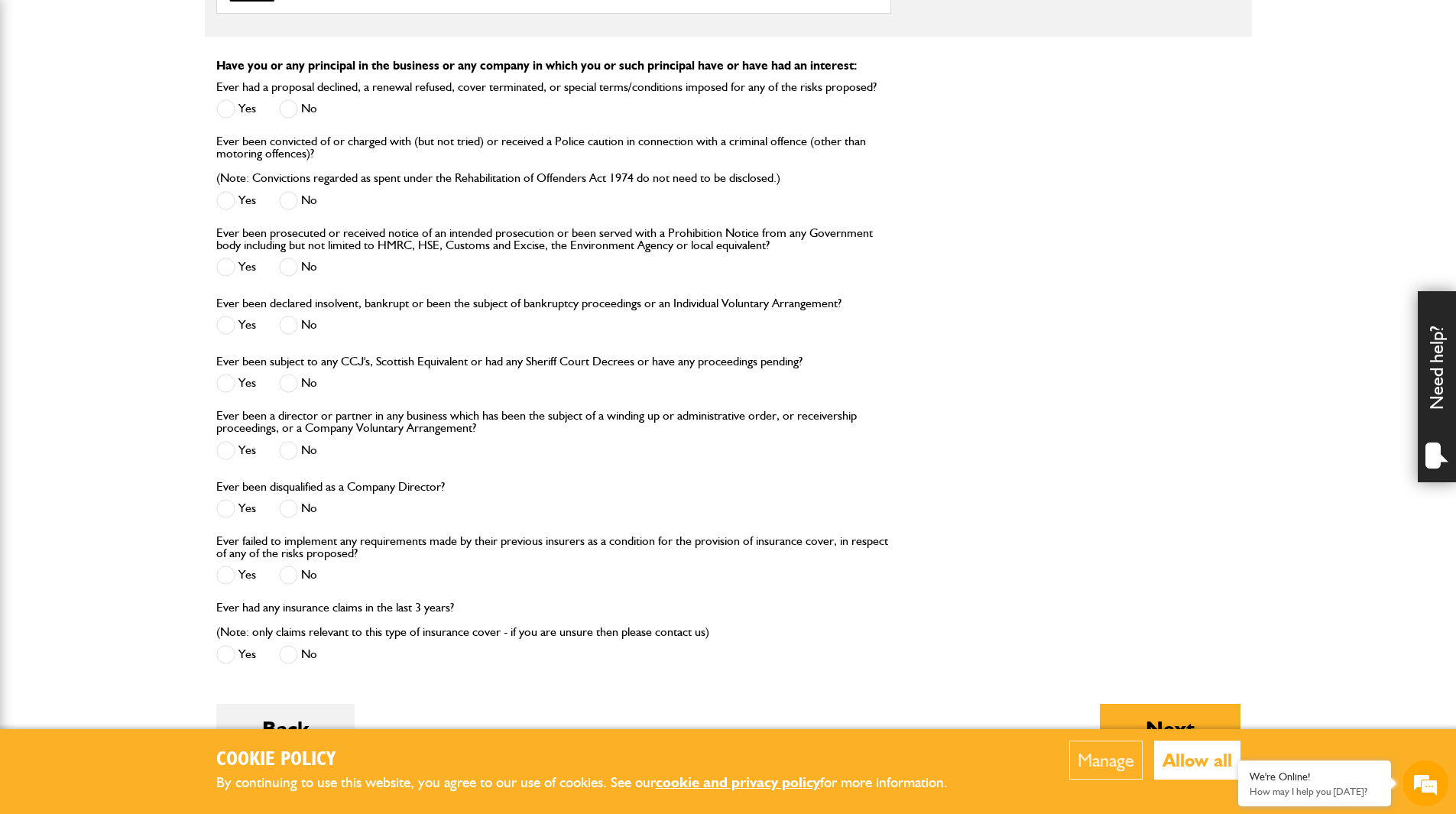
scroll to position [1437, 0]
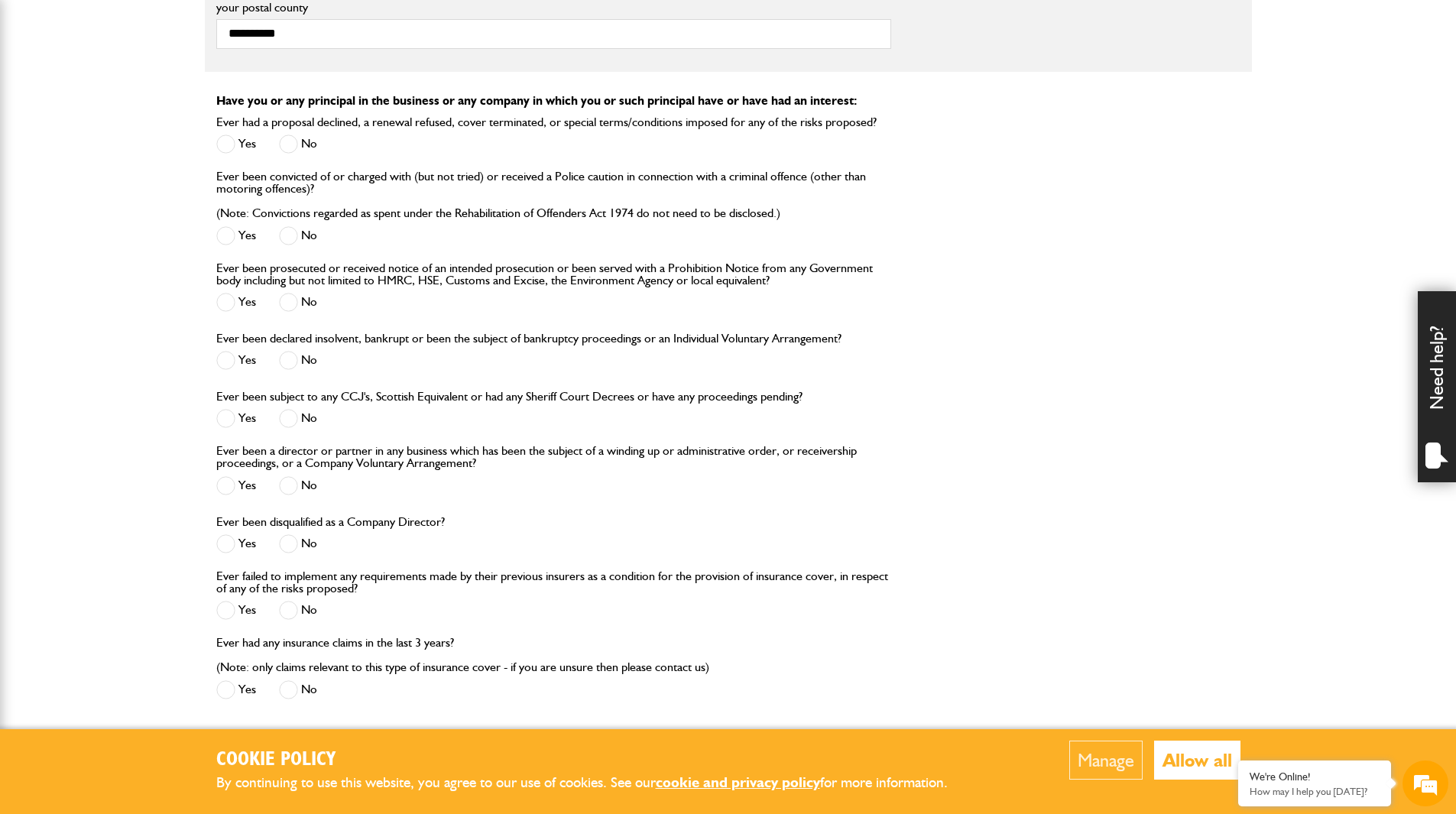
click at [293, 238] on span at bounding box center [288, 236] width 19 height 19
click at [287, 298] on span at bounding box center [288, 302] width 19 height 19
click at [286, 370] on span at bounding box center [288, 360] width 19 height 19
click at [286, 416] on span at bounding box center [288, 418] width 19 height 19
click at [290, 495] on span at bounding box center [288, 485] width 19 height 19
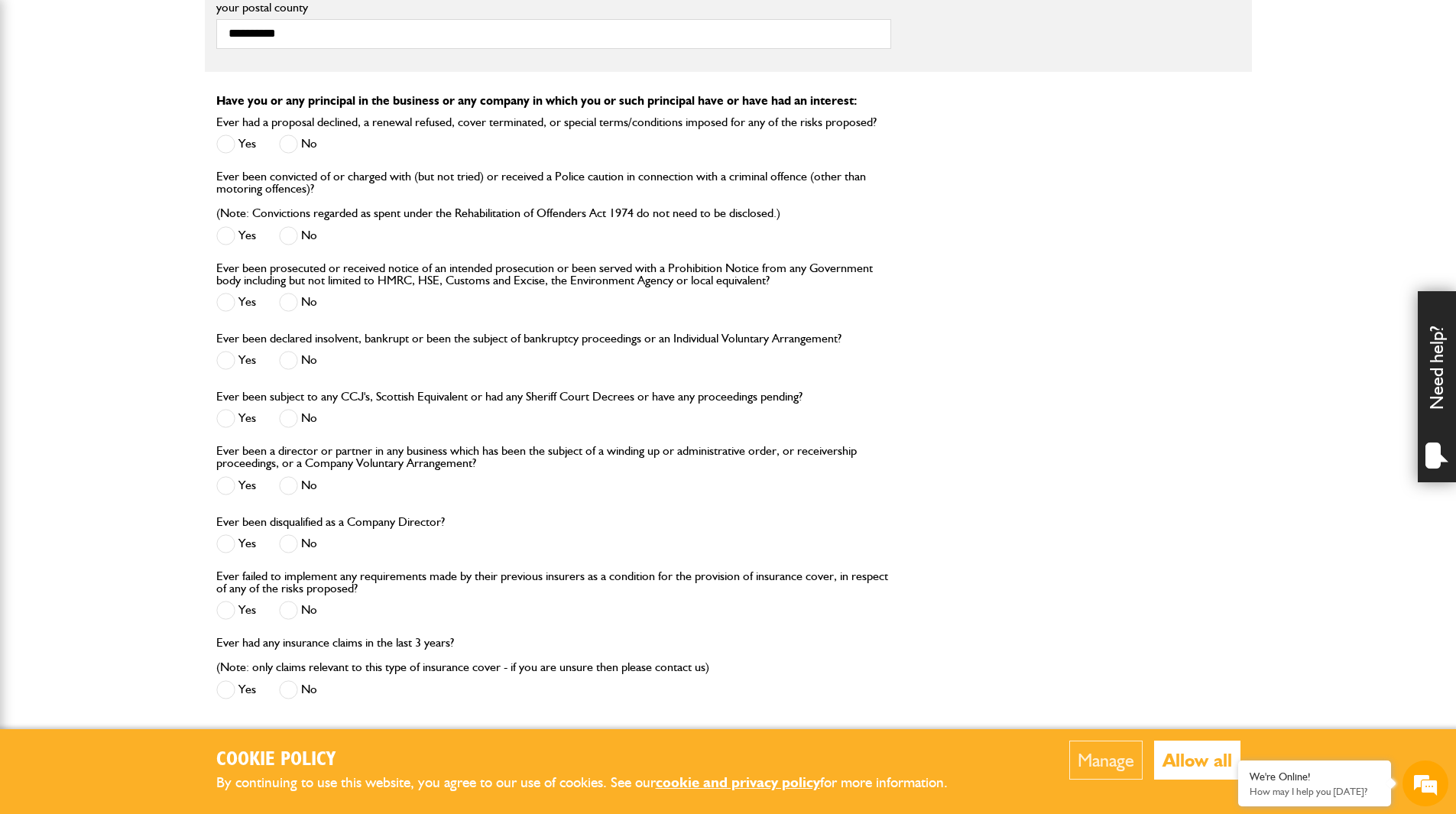
click at [282, 548] on span at bounding box center [288, 544] width 19 height 19
click at [291, 618] on span at bounding box center [288, 610] width 19 height 19
click at [290, 688] on span at bounding box center [288, 689] width 19 height 19
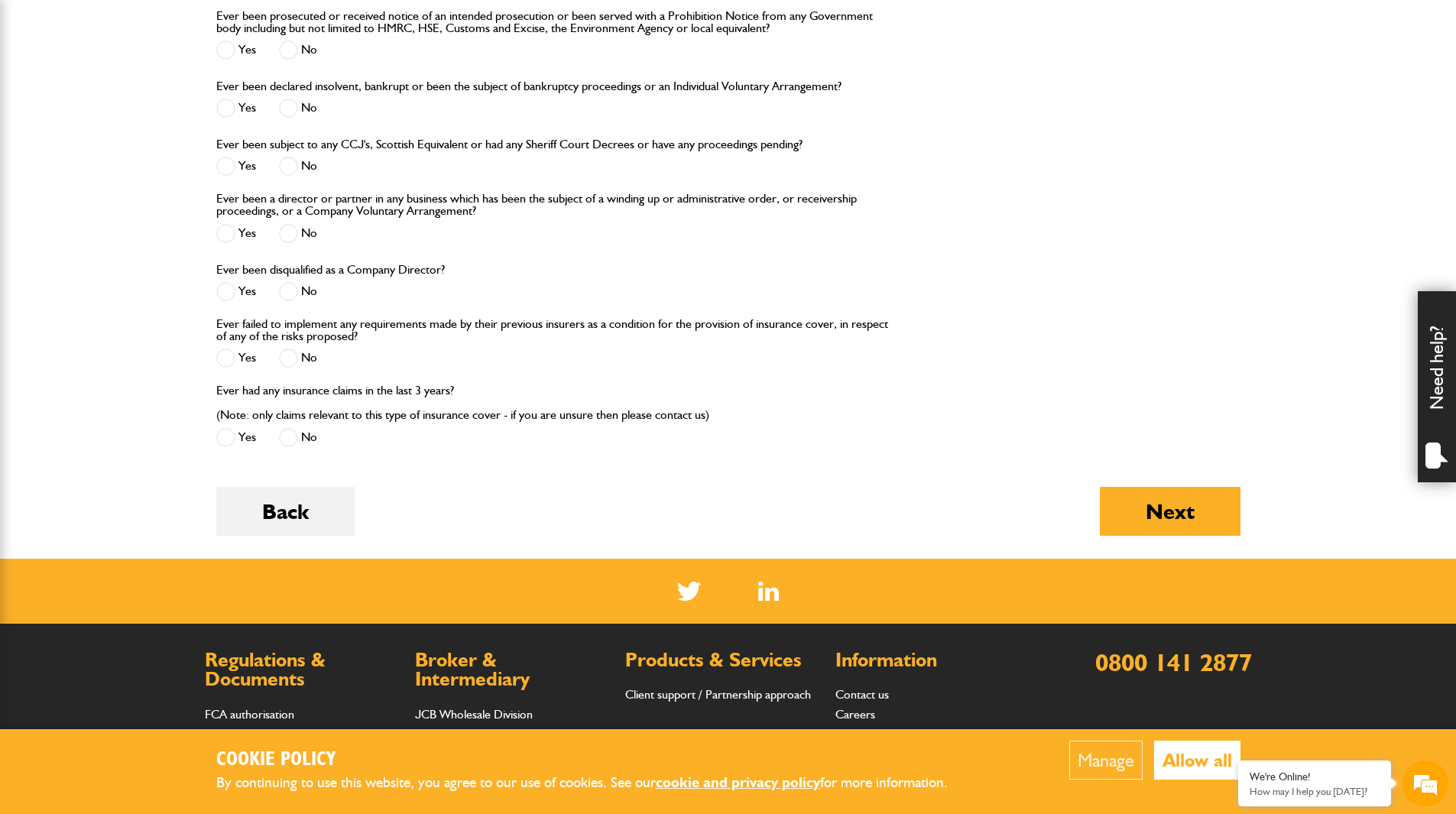
scroll to position [1743, 0]
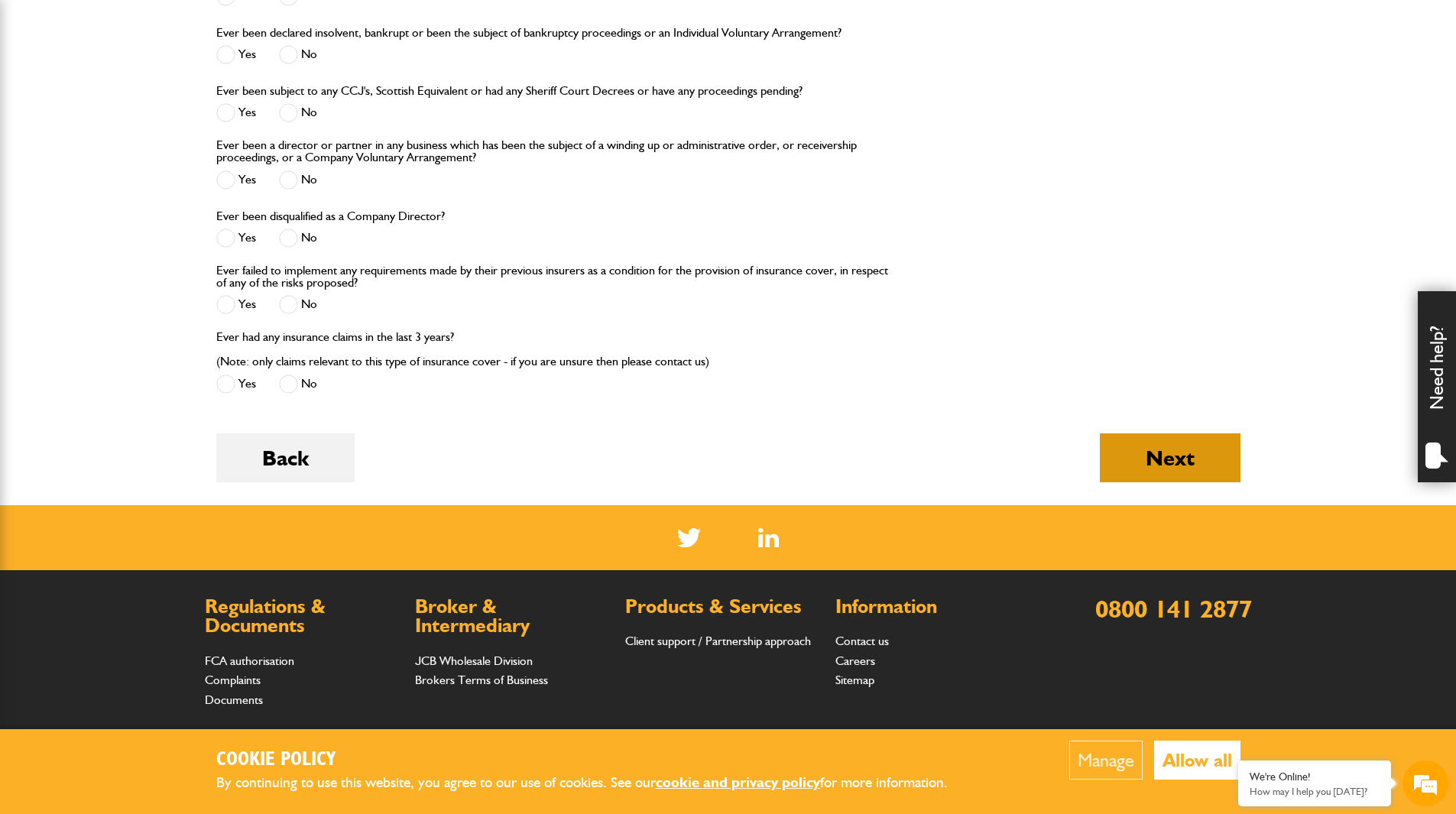
click at [1148, 442] on button "Next" at bounding box center [1170, 458] width 141 height 49
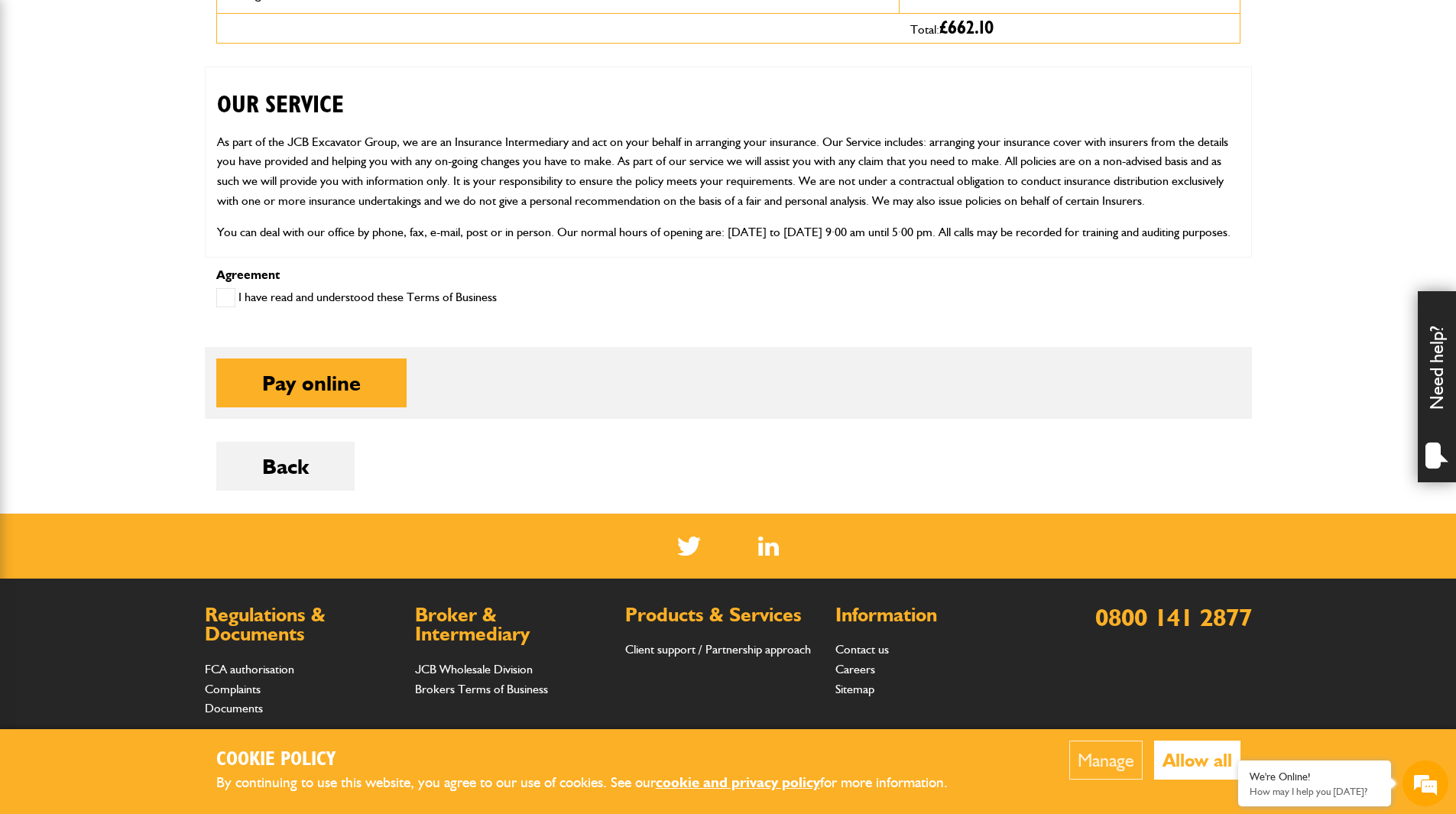
scroll to position [688, 0]
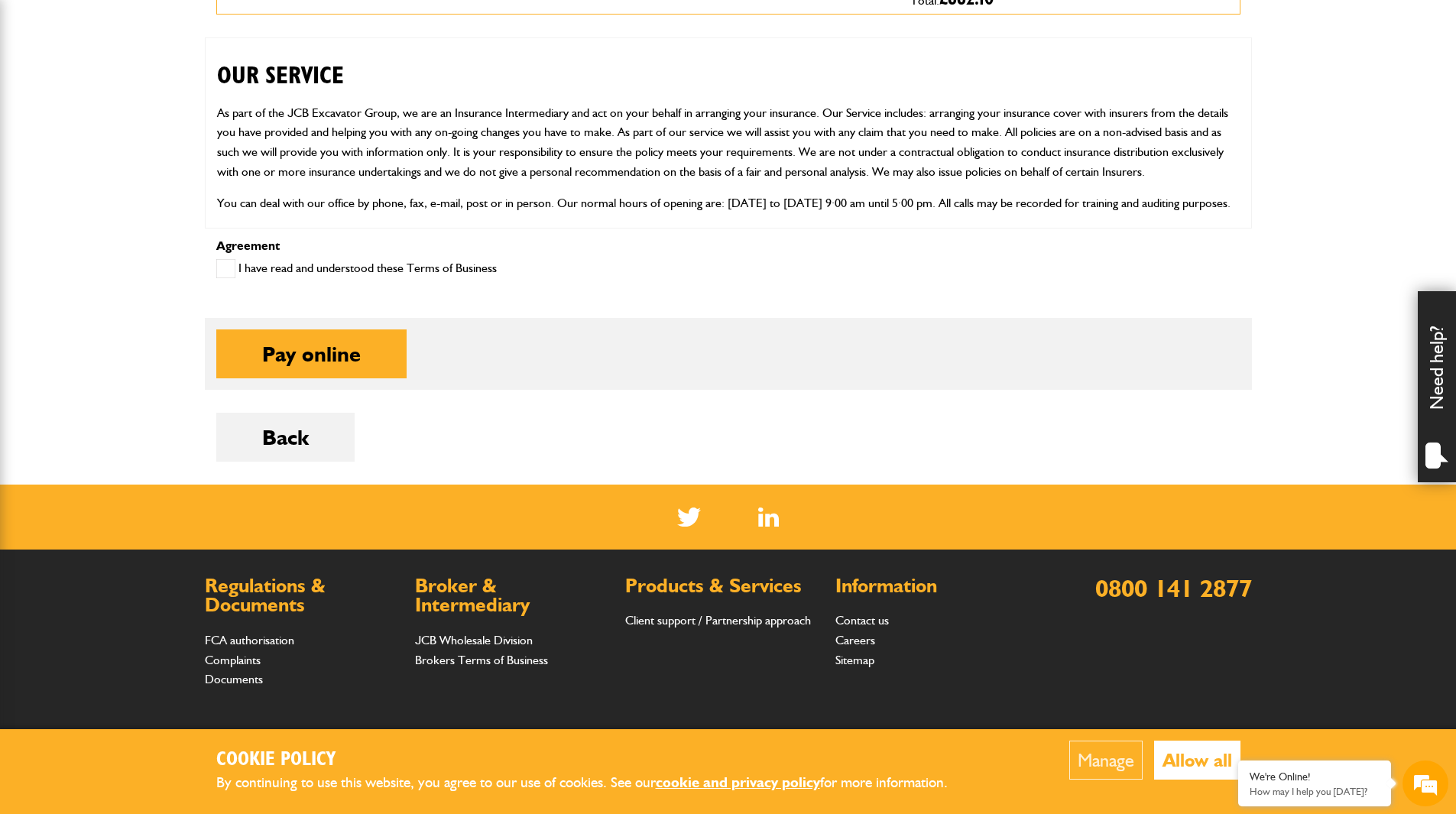
click at [226, 265] on span at bounding box center [226, 268] width 19 height 19
click at [323, 358] on button "Pay online" at bounding box center [311, 354] width 190 height 49
